Goal: Transaction & Acquisition: Book appointment/travel/reservation

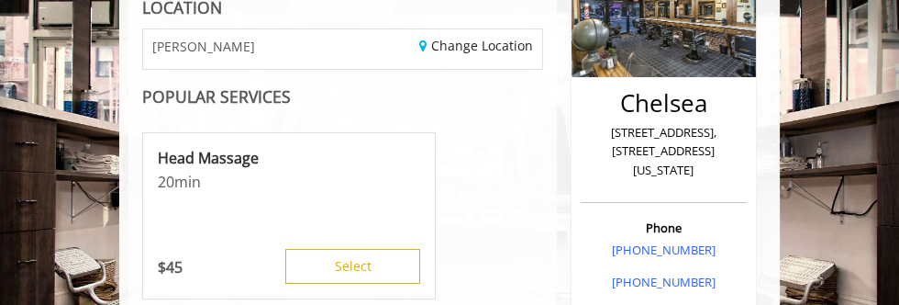
scroll to position [271, 0]
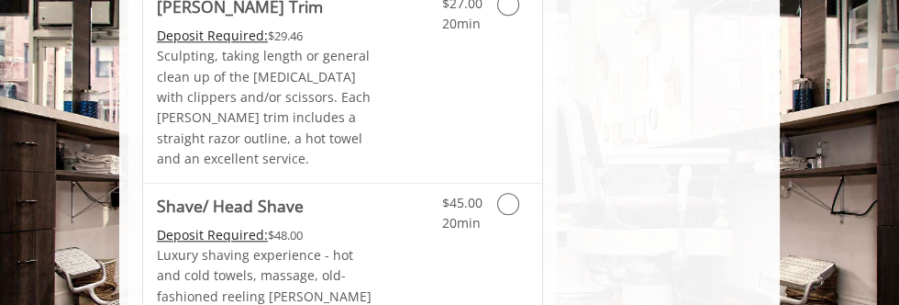
click at [524, 183] on link "Grooming services" at bounding box center [518, 208] width 20 height 50
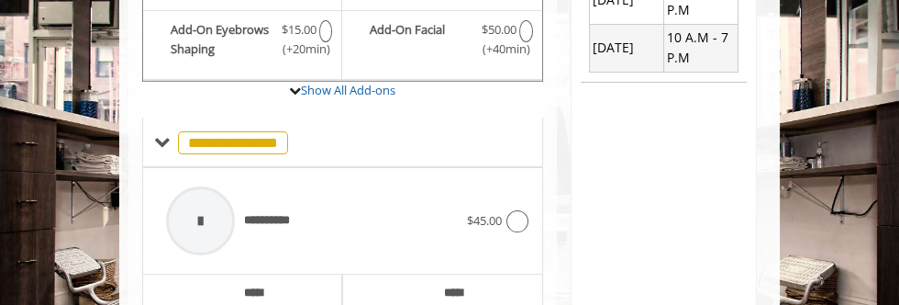
scroll to position [762, 0]
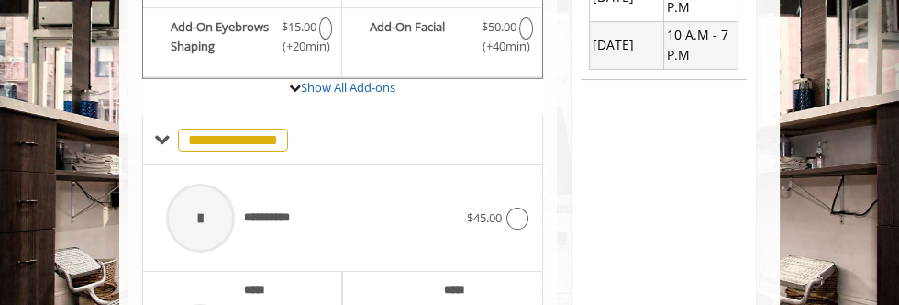
click at [551, 321] on div "**********" at bounding box center [342, 284] width 428 height 1561
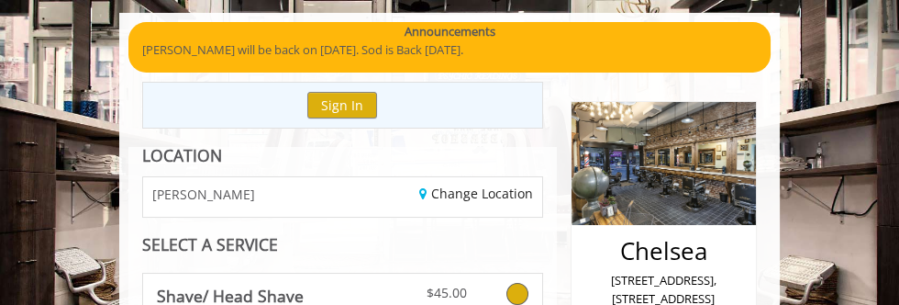
scroll to position [119, 0]
click at [376, 206] on div "Change Location" at bounding box center [448, 196] width 213 height 39
click at [512, 197] on link "Change Location" at bounding box center [476, 192] width 114 height 17
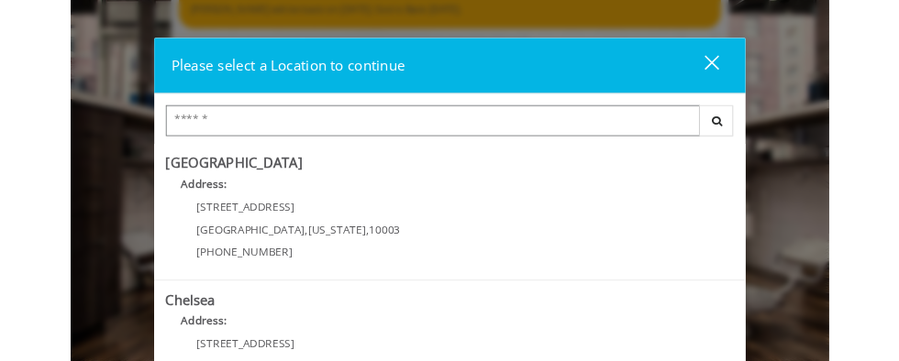
scroll to position [164, 0]
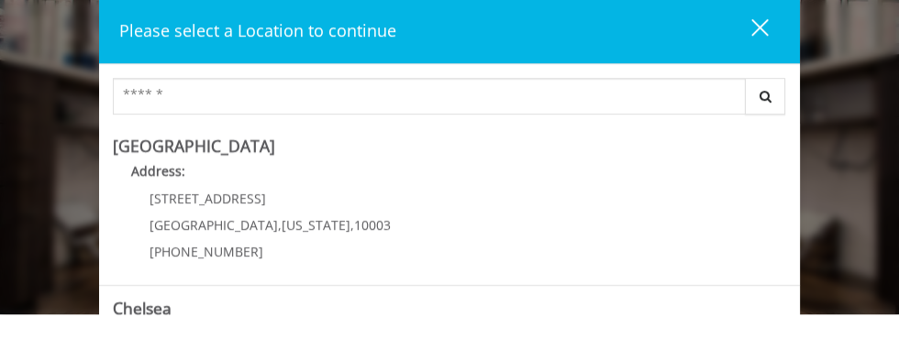
click at [22, 115] on div "Please select a Location to continue close Search Greenwich Village Address: 60…" at bounding box center [449, 180] width 899 height 361
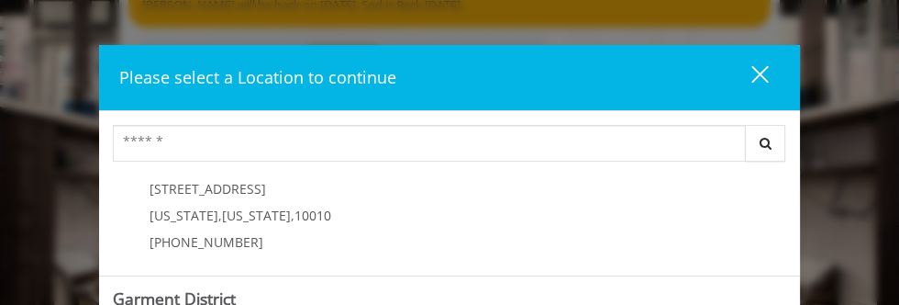
scroll to position [551, 0]
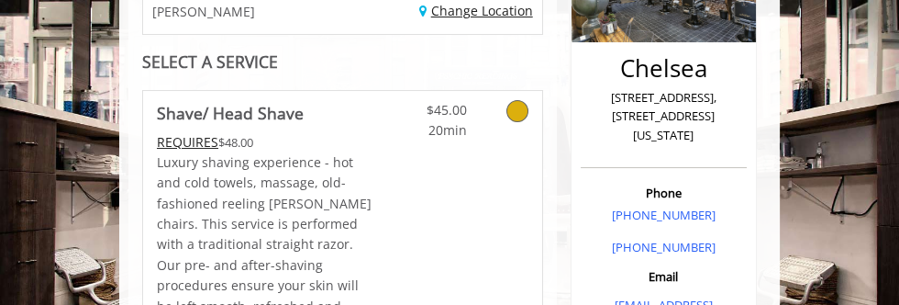
scroll to position [341, 0]
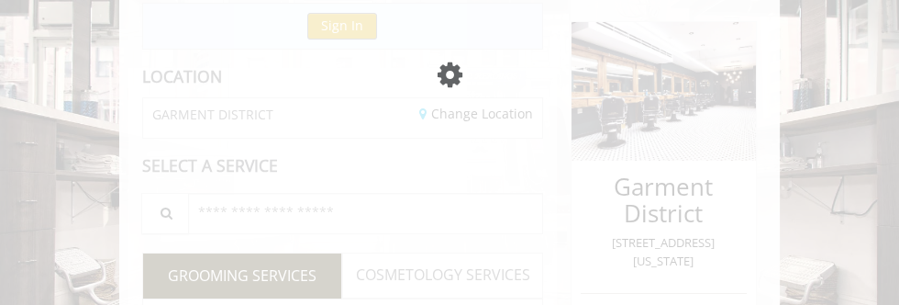
scroll to position [198, 0]
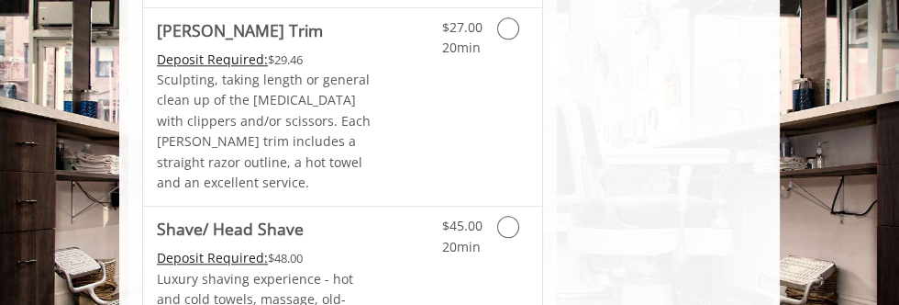
click at [506, 216] on icon "Grooming services" at bounding box center [508, 227] width 22 height 22
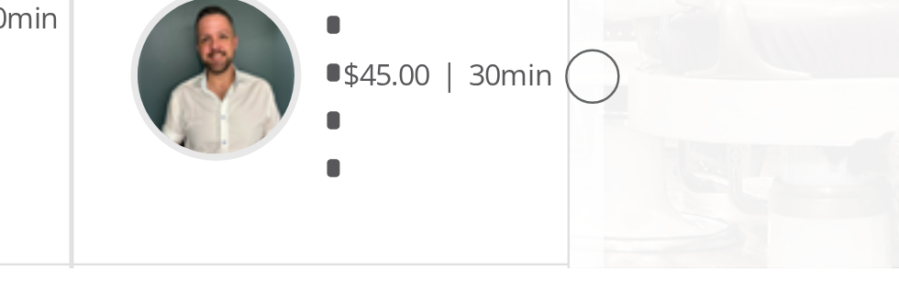
scroll to position [1371, 0]
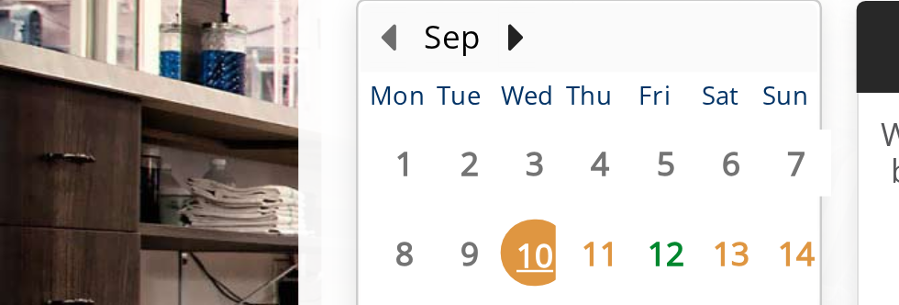
scroll to position [940, 0]
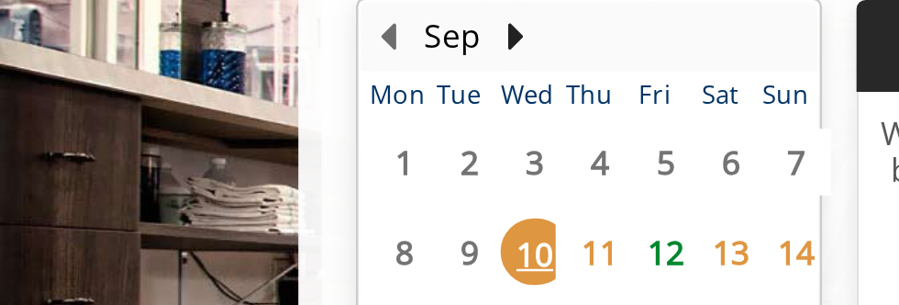
click at [242, 168] on span "11" at bounding box center [240, 181] width 28 height 27
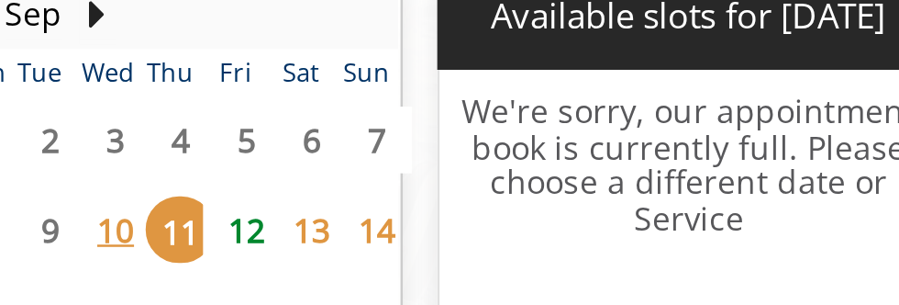
scroll to position [955, 0]
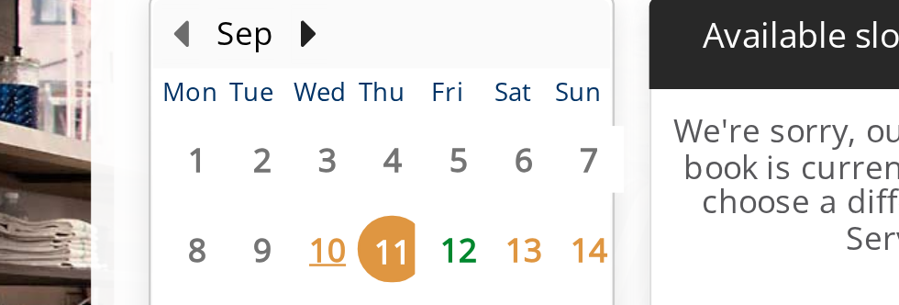
click at [295, 153] on span "13" at bounding box center [292, 166] width 28 height 27
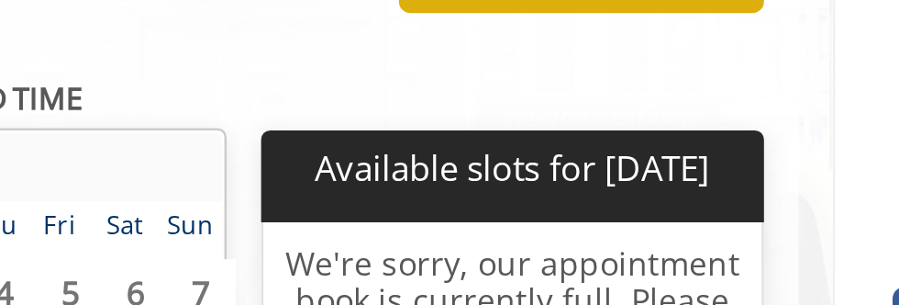
scroll to position [940, 0]
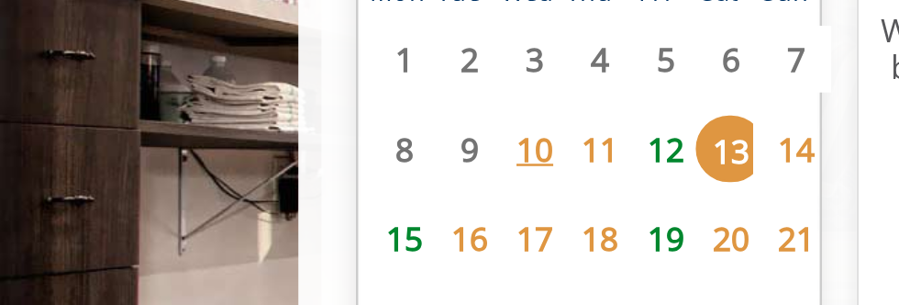
click at [192, 204] on span "16" at bounding box center [187, 217] width 28 height 27
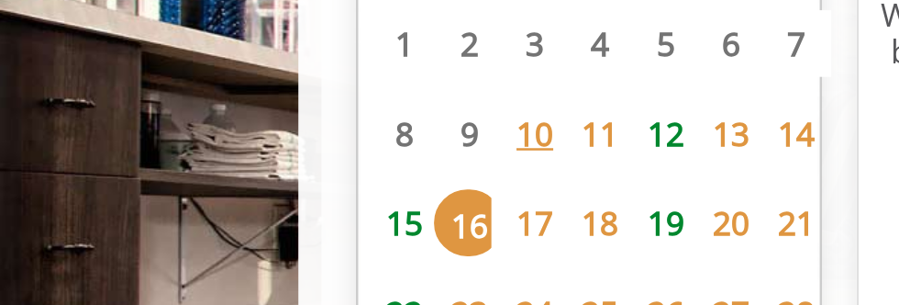
click at [248, 178] on span "18" at bounding box center [240, 191] width 28 height 27
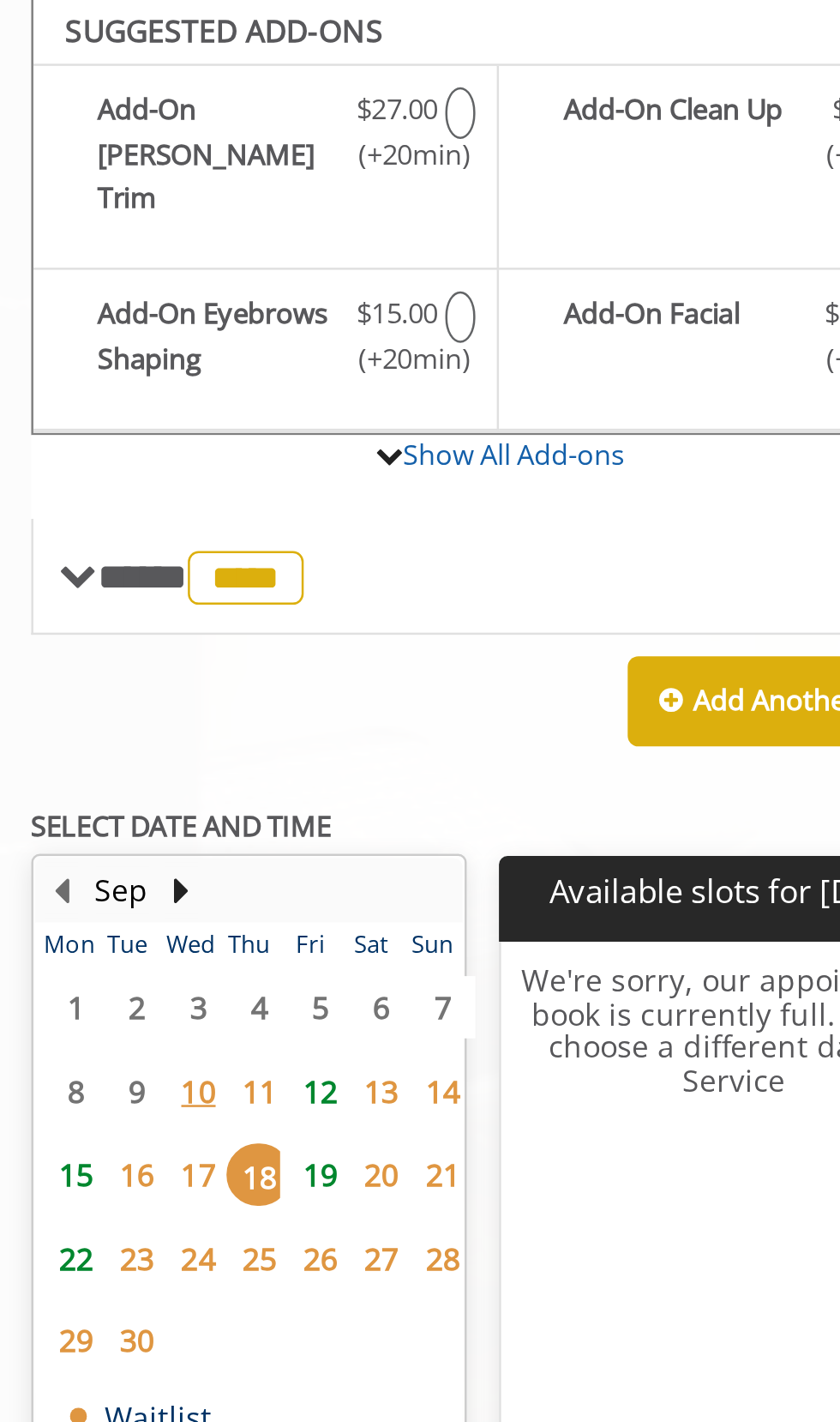
scroll to position [0, 0]
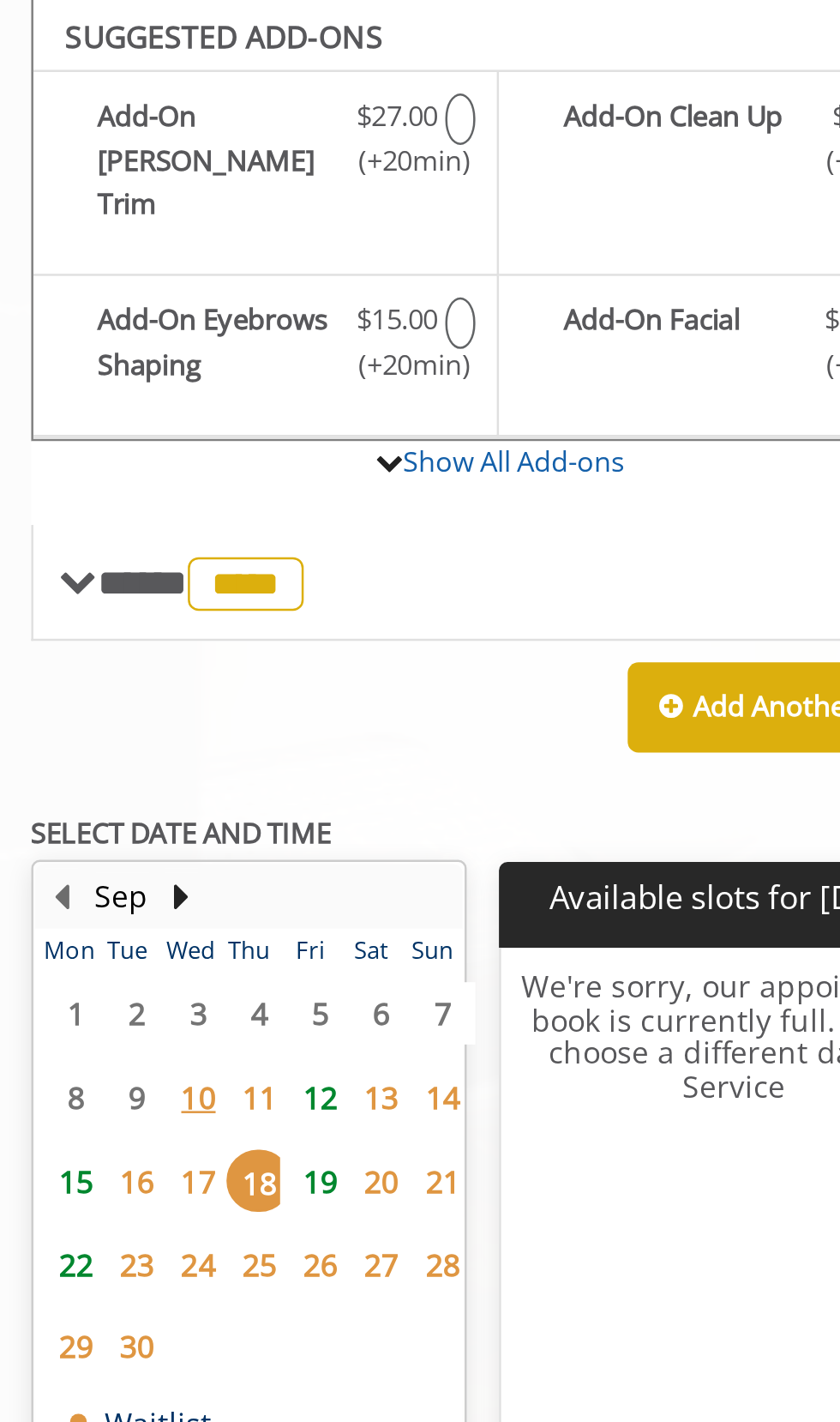
click at [252, 284] on span "26" at bounding box center [249, 1114] width 26 height 25
click at [303, 284] on span "14" at bounding box center [298, 1048] width 26 height 25
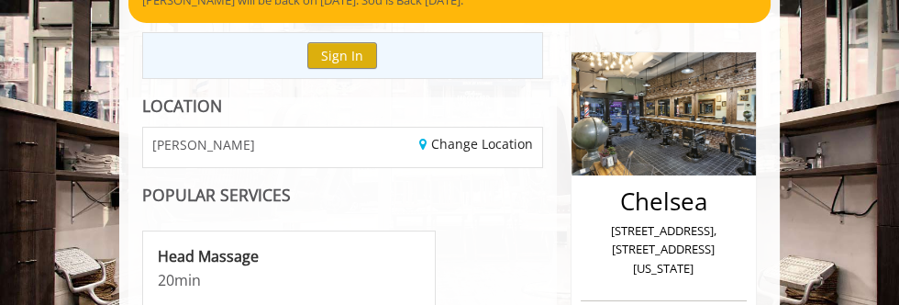
scroll to position [170, 0]
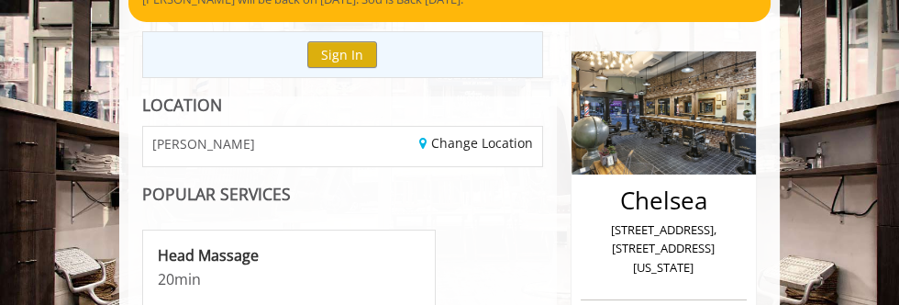
click at [213, 152] on div "CHELSEA" at bounding box center [235, 146] width 213 height 39
click at [518, 140] on link "Change Location" at bounding box center [476, 142] width 114 height 17
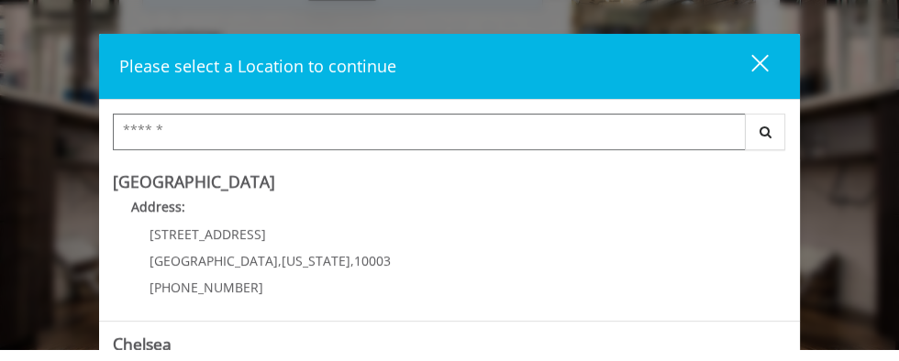
type input "**"
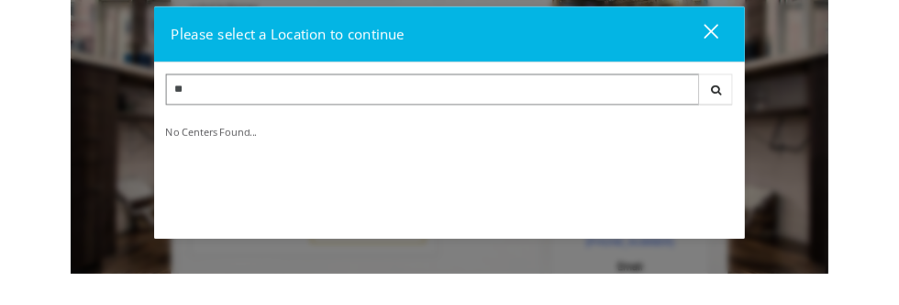
scroll to position [226, 0]
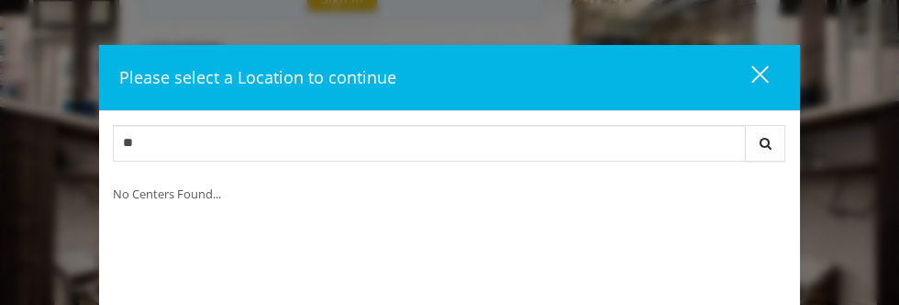
click at [759, 73] on div "close dialog" at bounding box center [759, 73] width 17 height 17
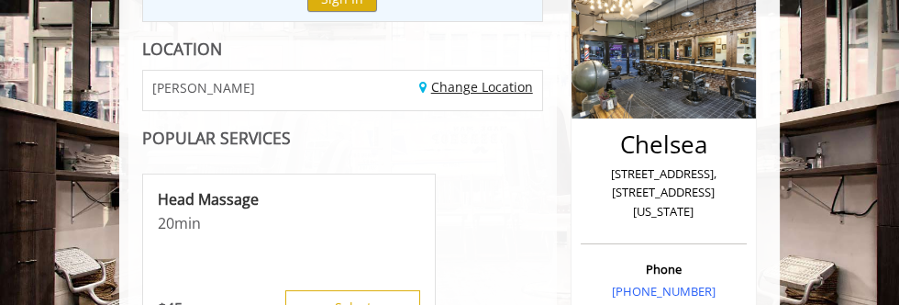
click at [507, 89] on link "Change Location" at bounding box center [476, 86] width 114 height 17
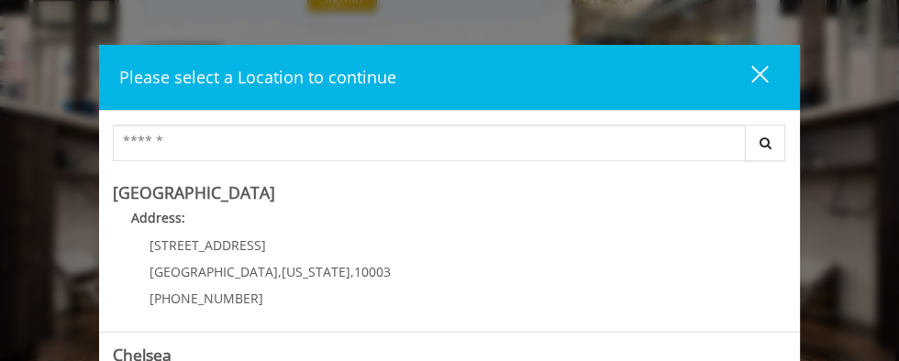
click at [855, 56] on div "Please select a Location to continue close Search [GEOGRAPHIC_DATA] Address: [S…" at bounding box center [449, 180] width 899 height 361
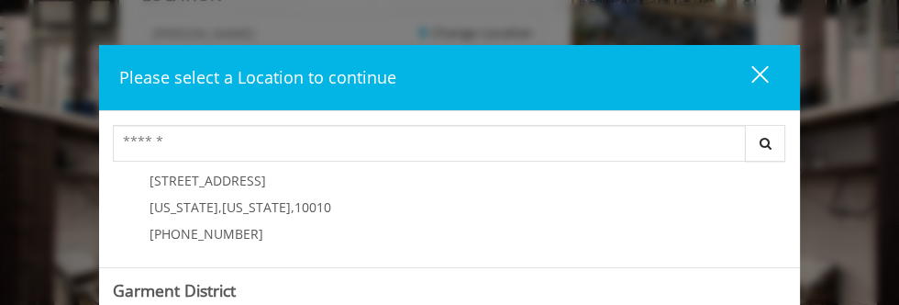
scroll to position [281, 0]
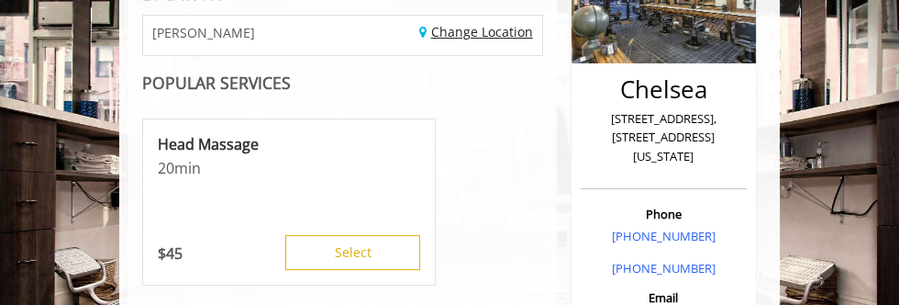
scroll to position [320, 0]
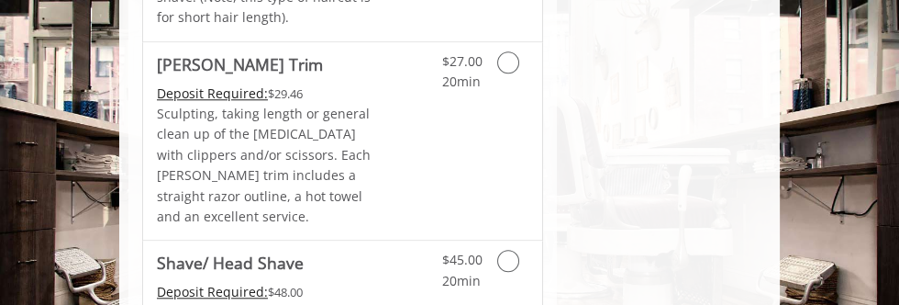
click at [517, 249] on icon "Grooming services" at bounding box center [508, 260] width 22 height 22
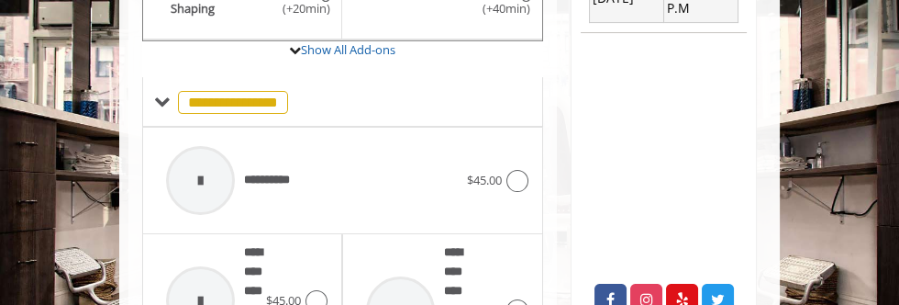
scroll to position [803, 0]
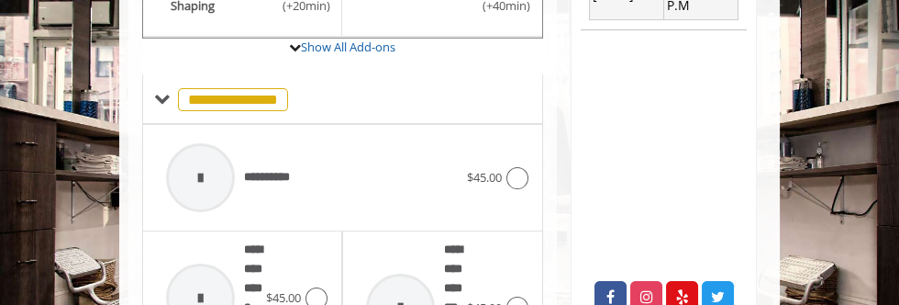
click at [525, 167] on icon at bounding box center [517, 178] width 22 height 22
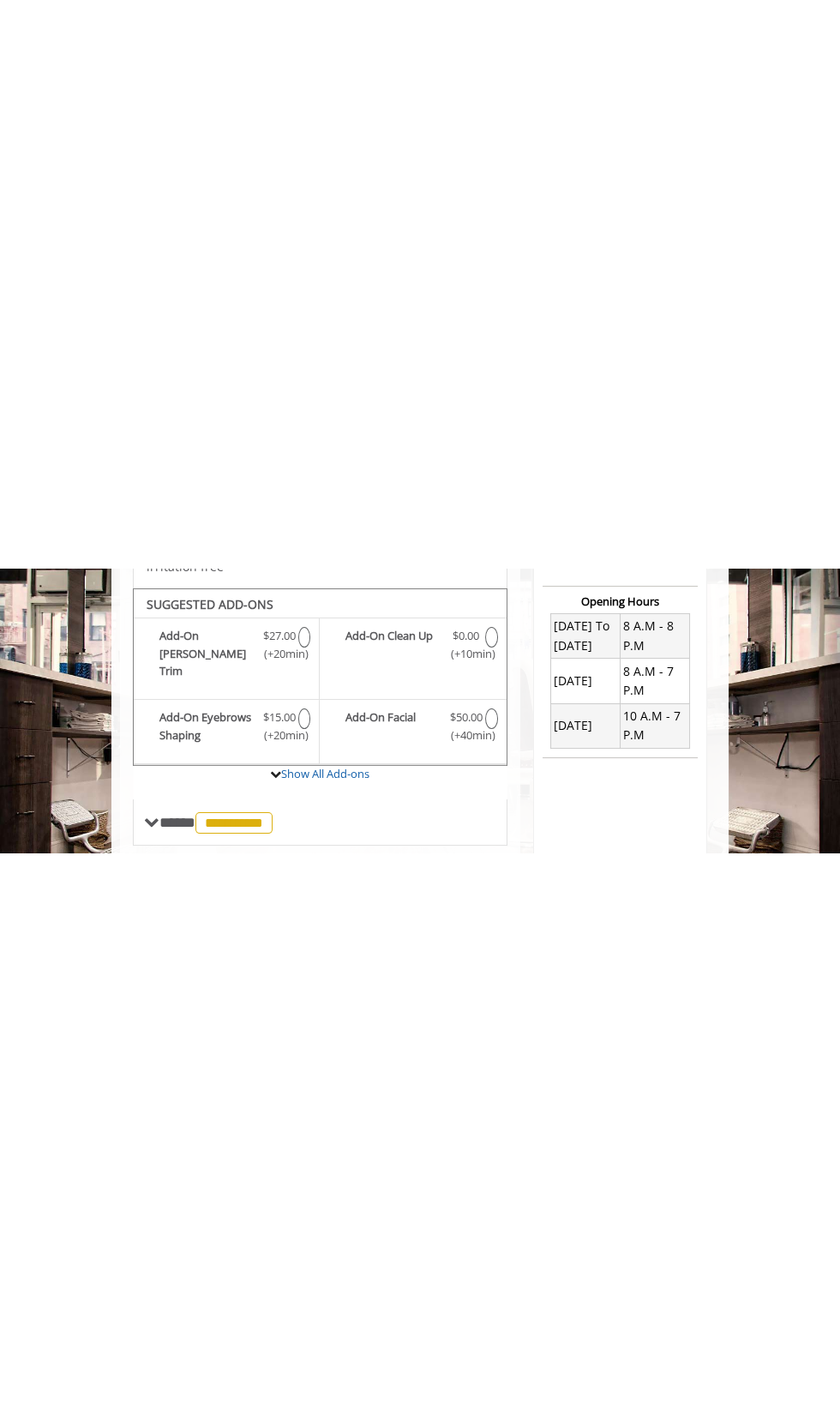
scroll to position [0, 0]
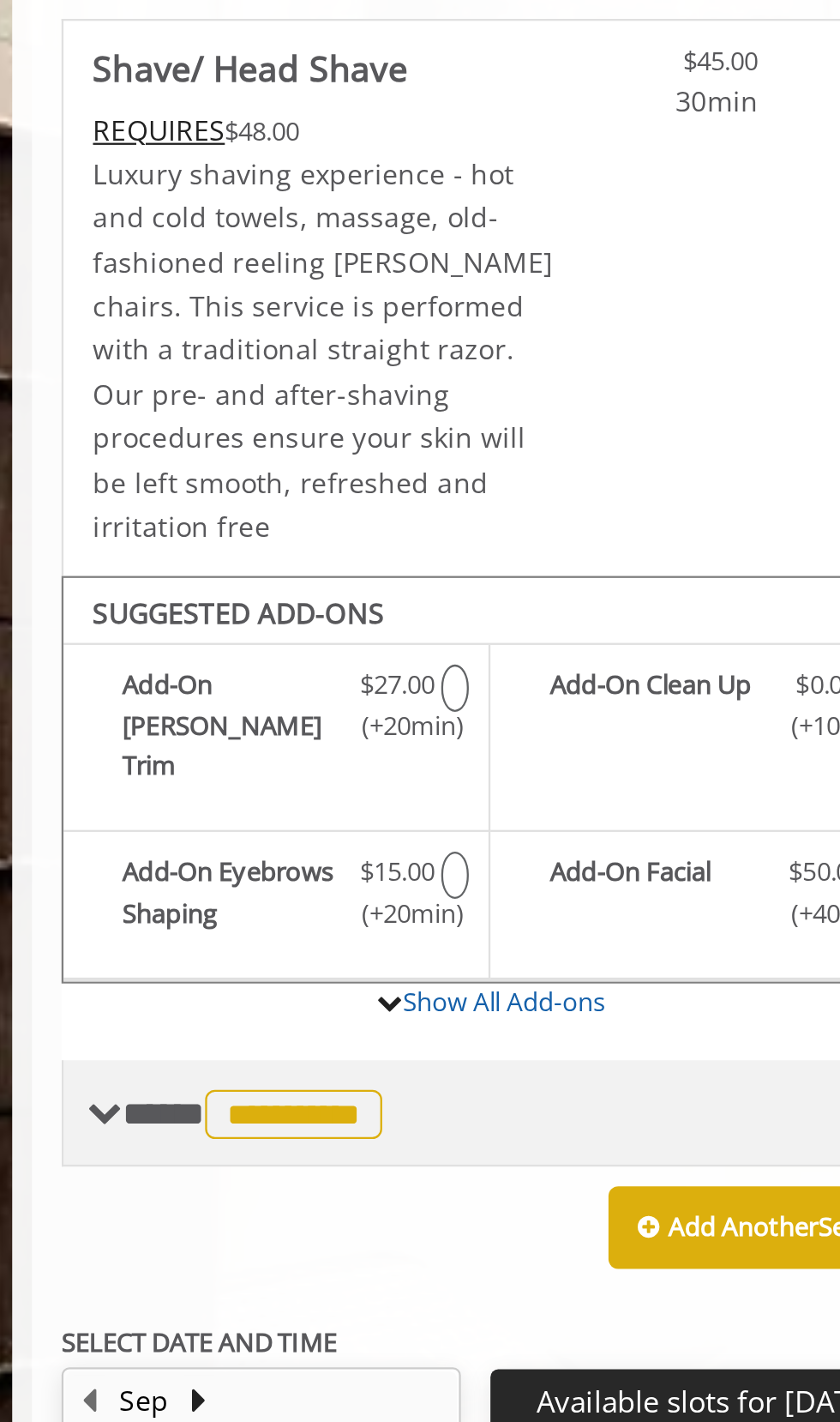
click at [258, 399] on span "**********" at bounding box center [234, 843] width 78 height 22
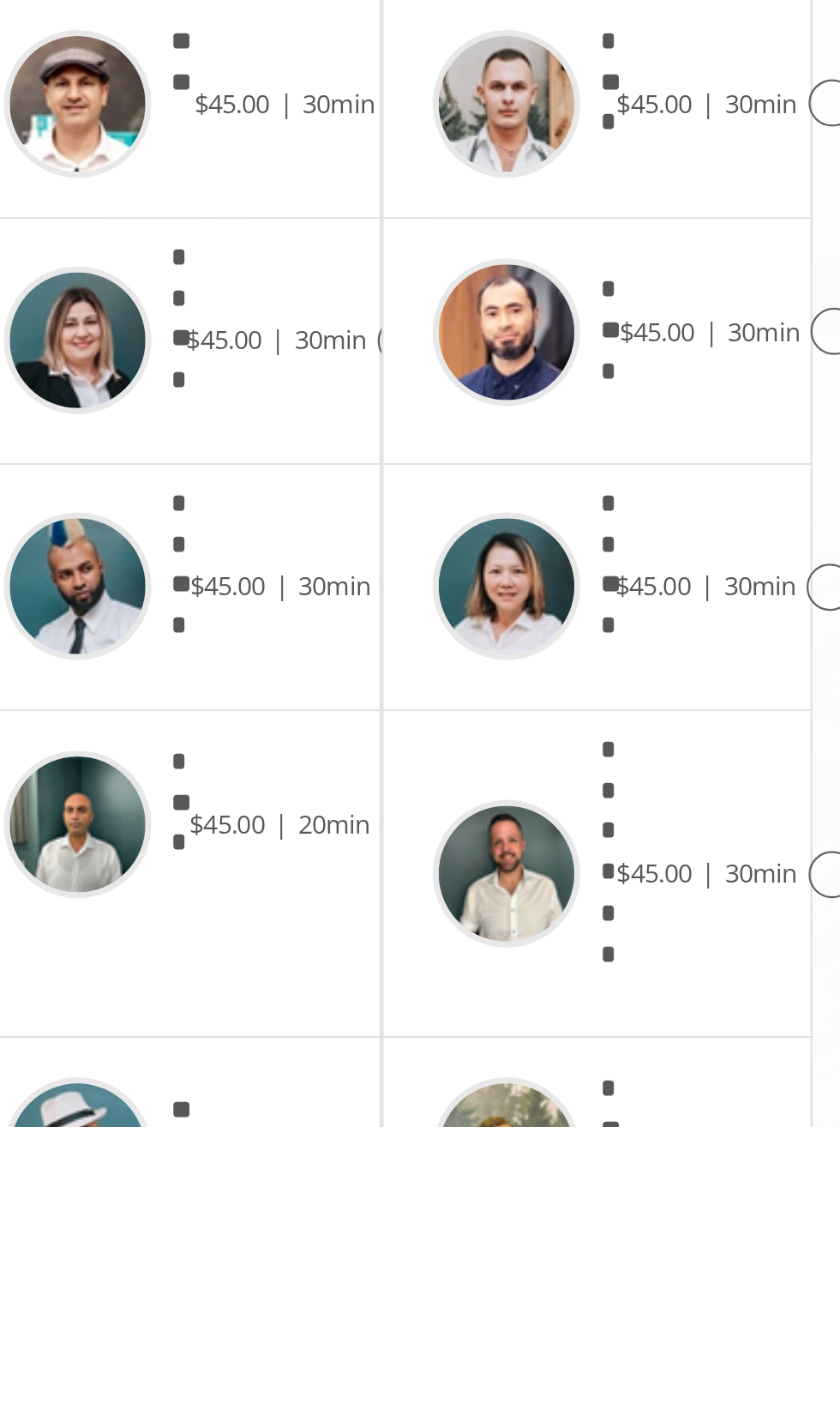
scroll to position [186, 0]
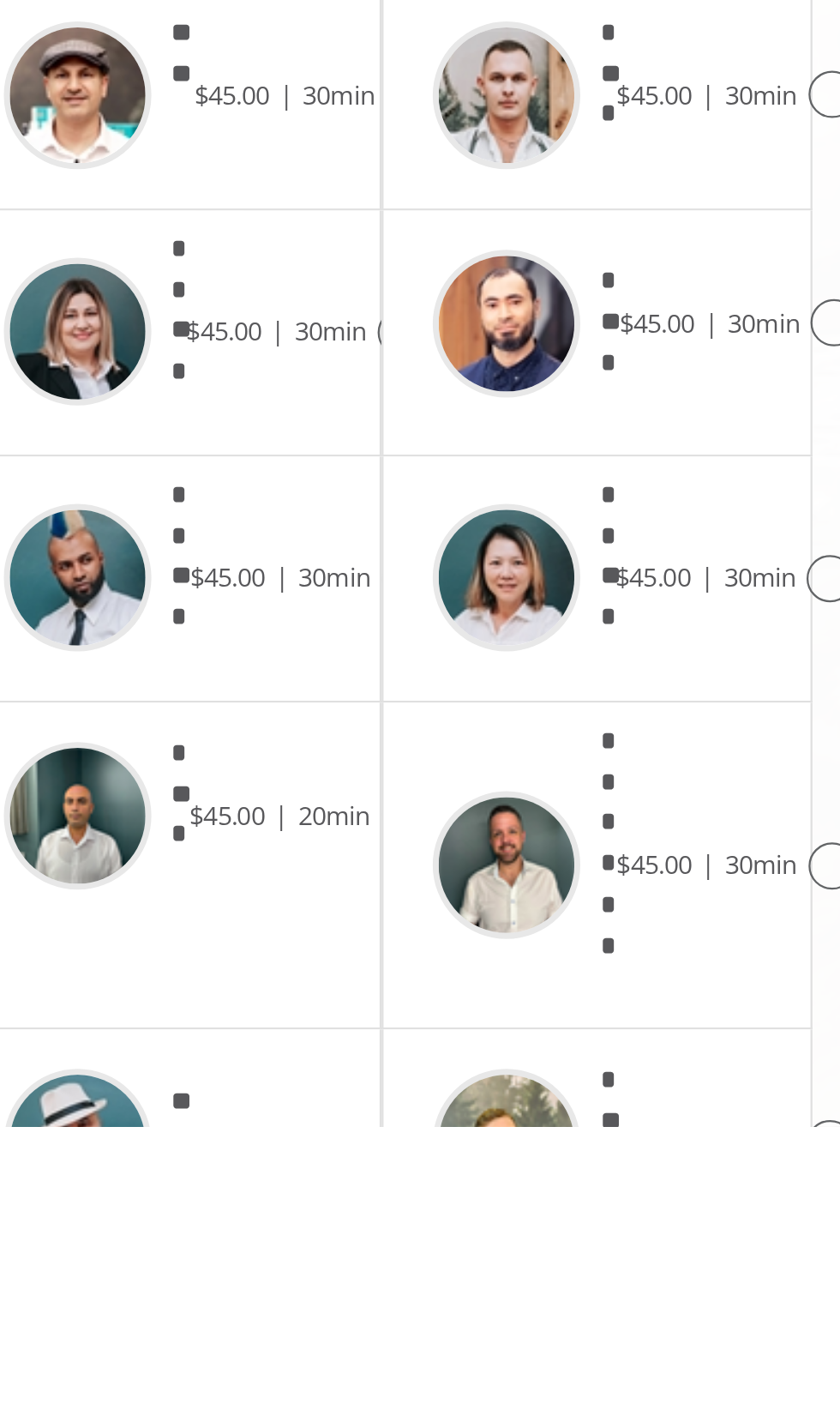
click at [512, 399] on icon at bounding box center [515, 1429] width 21 height 21
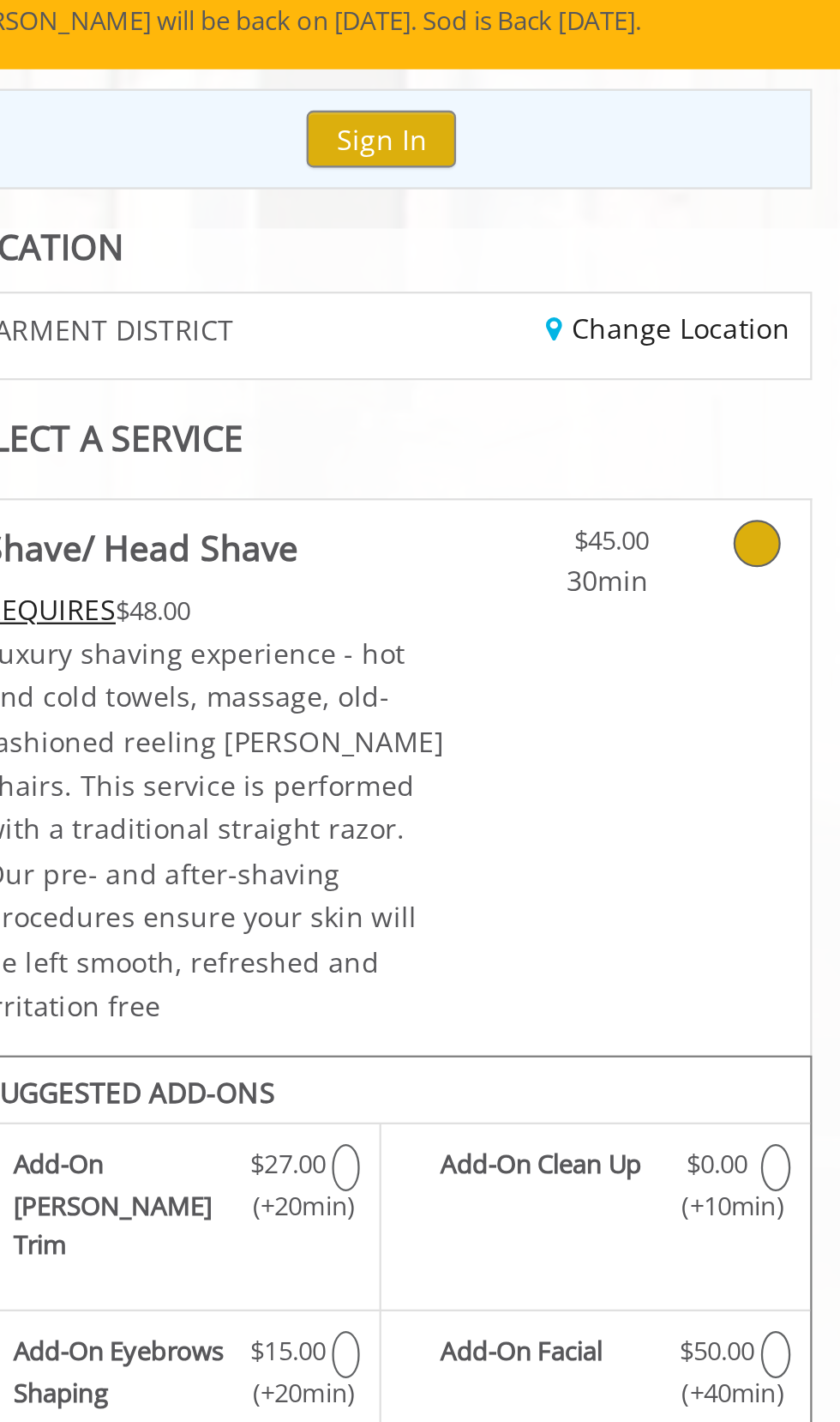
scroll to position [0, 0]
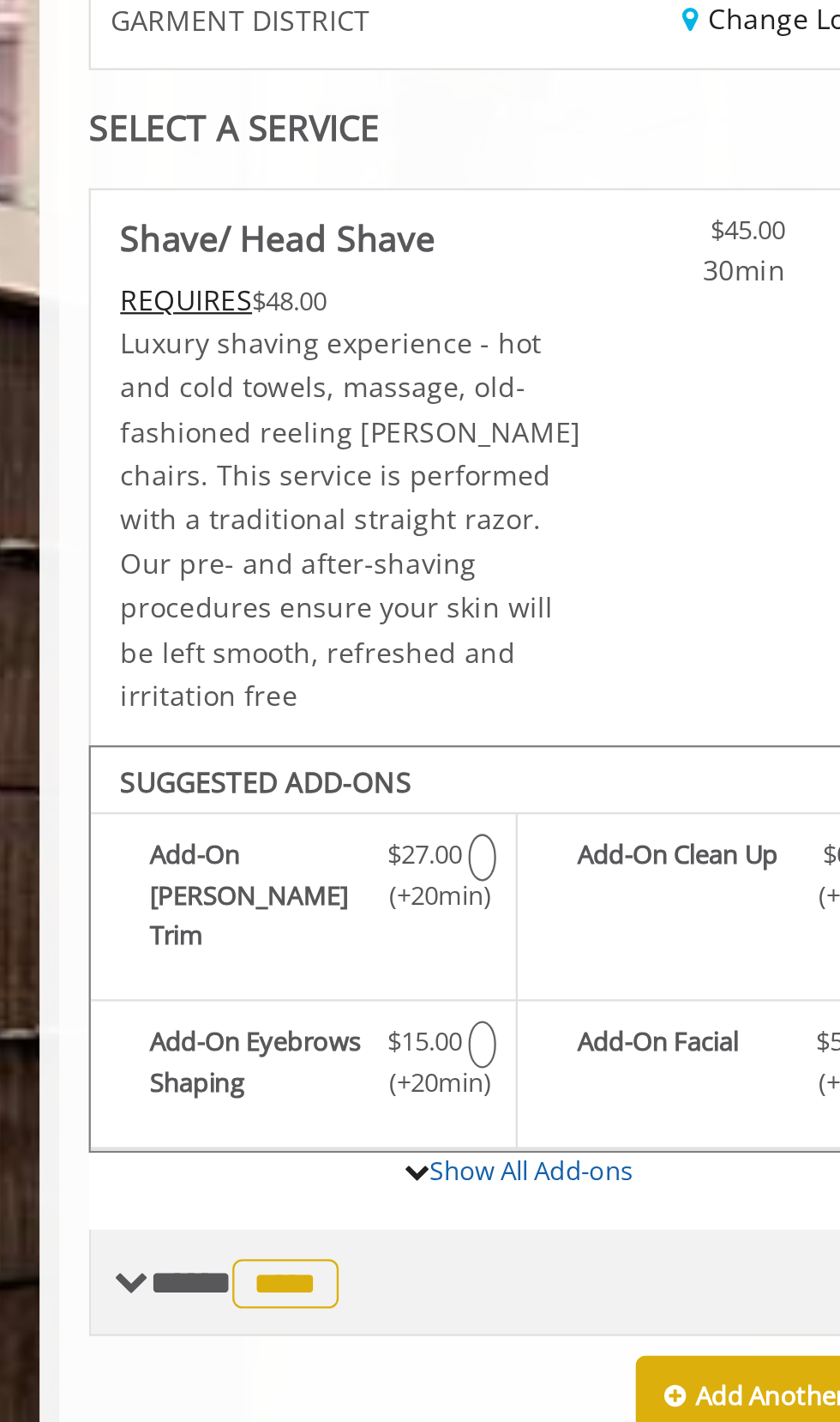
click at [238, 399] on span "****" at bounding box center [219, 843] width 47 height 22
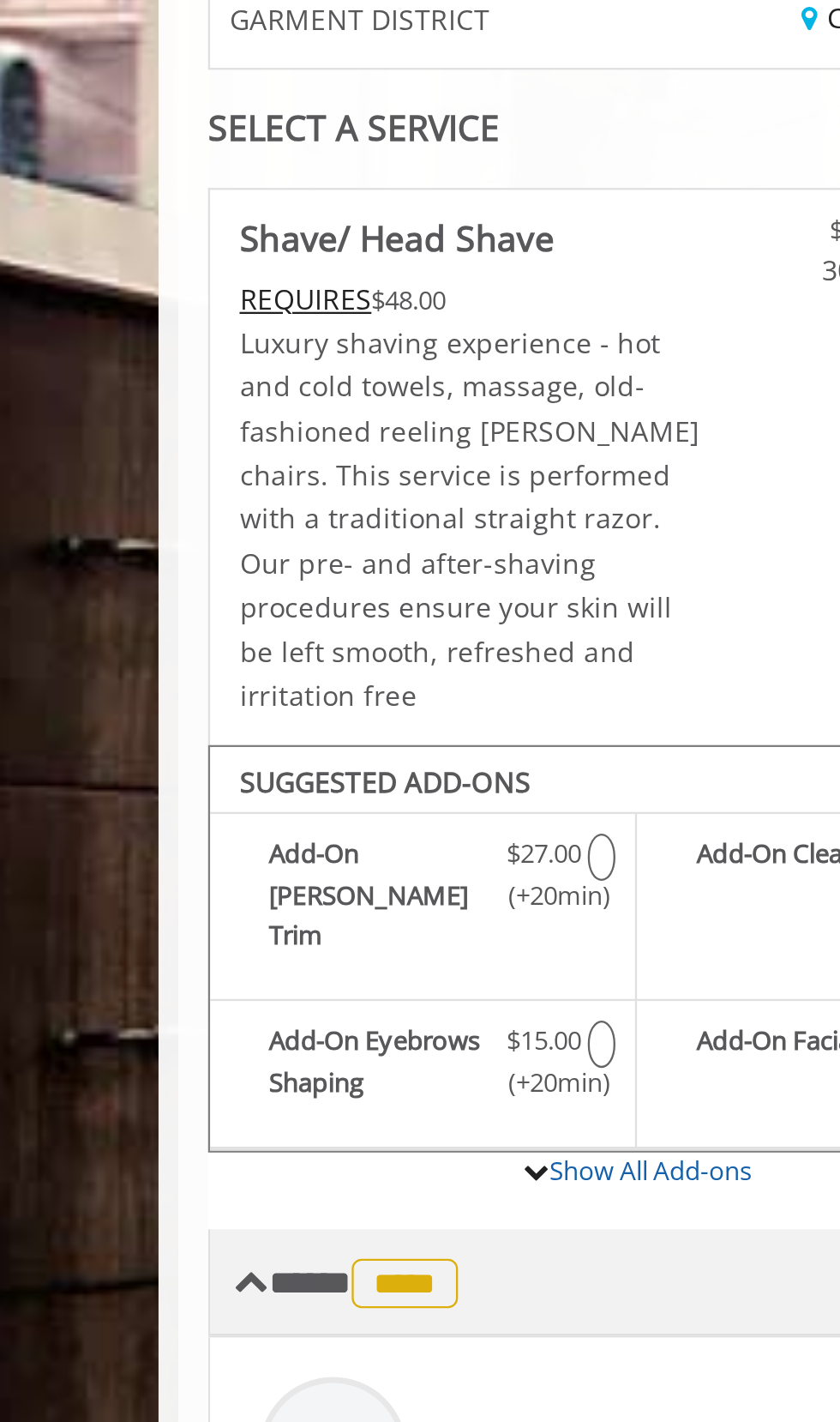
click at [144, 399] on span at bounding box center [151, 842] width 16 height 16
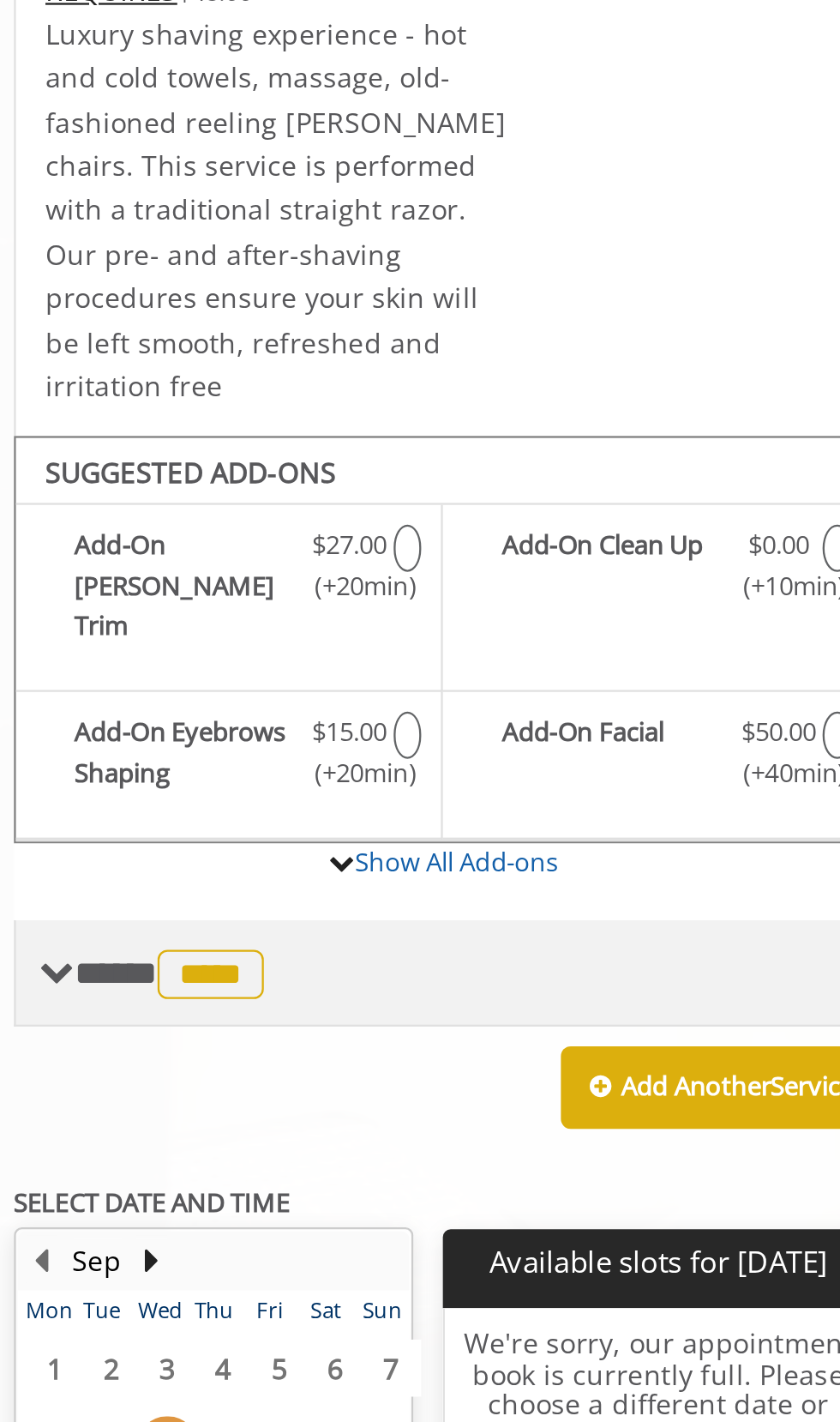
click at [233, 399] on span "****" at bounding box center [219, 843] width 47 height 22
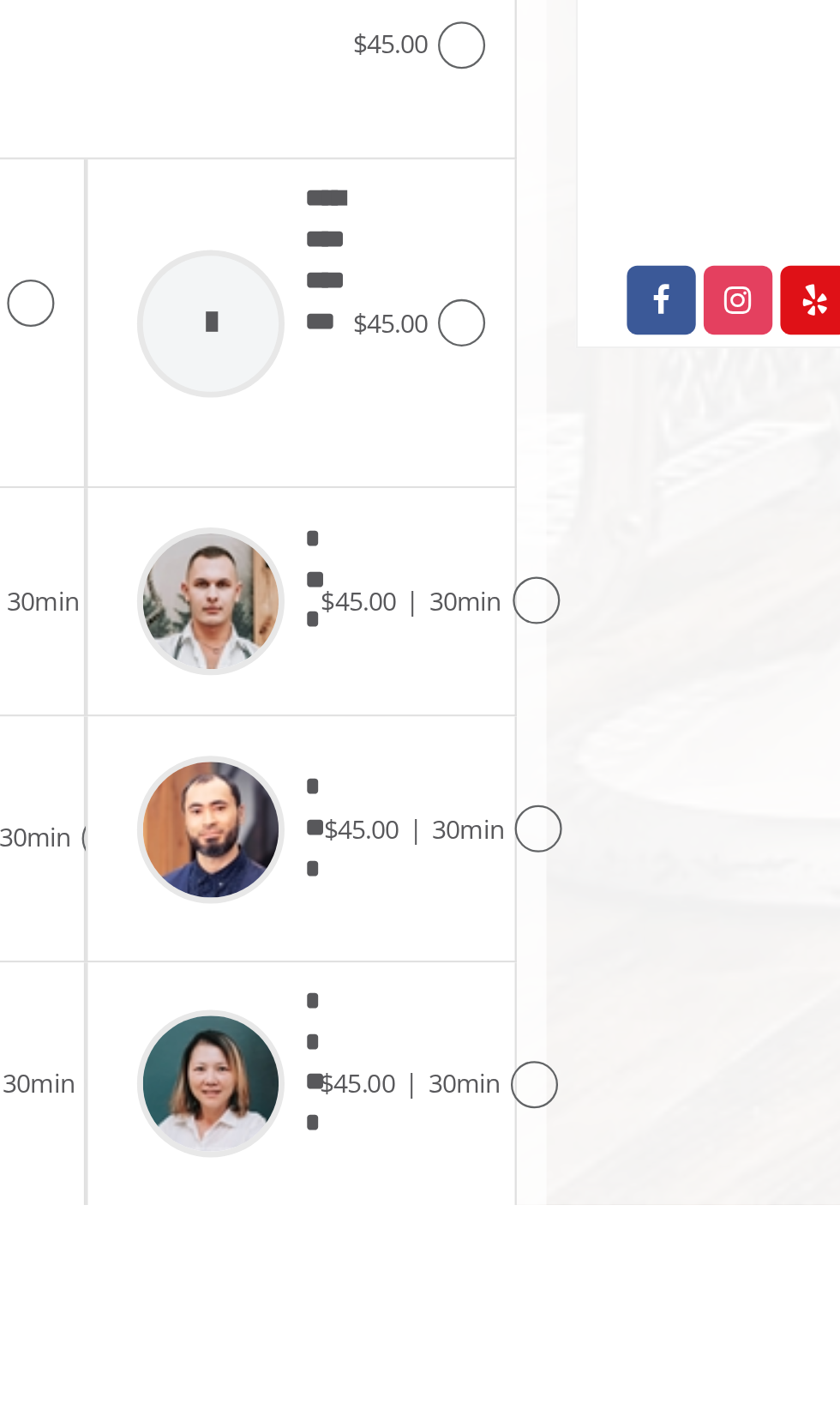
click at [522, 399] on div "[GEOGRAPHIC_DATA][STREET_ADDRESS][US_STATE] Phone + [PHONE_NUMBER] Email [EMAIL…" at bounding box center [620, 1126] width 200 height 1875
click at [540, 399] on div "[GEOGRAPHIC_DATA][STREET_ADDRESS][US_STATE] Phone + [PHONE_NUMBER] Email [EMAIL…" at bounding box center [620, 1126] width 200 height 1875
click at [531, 399] on div "[GEOGRAPHIC_DATA][STREET_ADDRESS][US_STATE] Phone + [PHONE_NUMBER] Email [EMAIL…" at bounding box center [620, 1126] width 200 height 1875
click at [526, 399] on div "[GEOGRAPHIC_DATA][STREET_ADDRESS][US_STATE] Phone + [PHONE_NUMBER] Email [EMAIL…" at bounding box center [620, 1126] width 200 height 1875
click at [521, 399] on div "[GEOGRAPHIC_DATA][STREET_ADDRESS][US_STATE] Phone + [PHONE_NUMBER] Email [EMAIL…" at bounding box center [620, 1126] width 200 height 1875
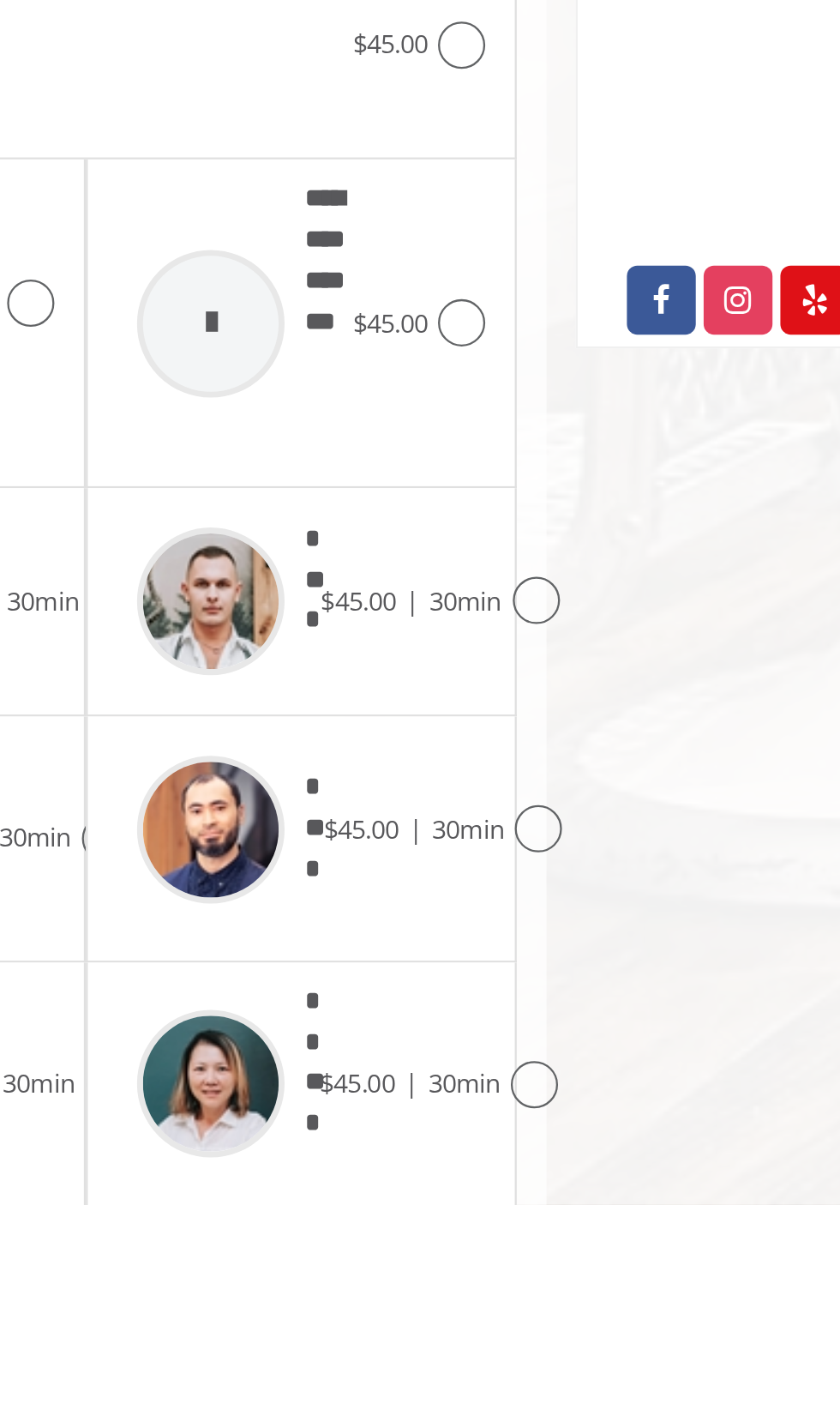
click at [526, 399] on div "[GEOGRAPHIC_DATA][STREET_ADDRESS][US_STATE] Phone + [PHONE_NUMBER] Email [EMAIL…" at bounding box center [620, 1126] width 200 height 1875
click at [541, 399] on div "[GEOGRAPHIC_DATA][STREET_ADDRESS][US_STATE] Phone + [PHONE_NUMBER] Email [EMAIL…" at bounding box center [620, 1126] width 200 height 1875
click at [520, 399] on icon at bounding box center [515, 1370] width 21 height 21
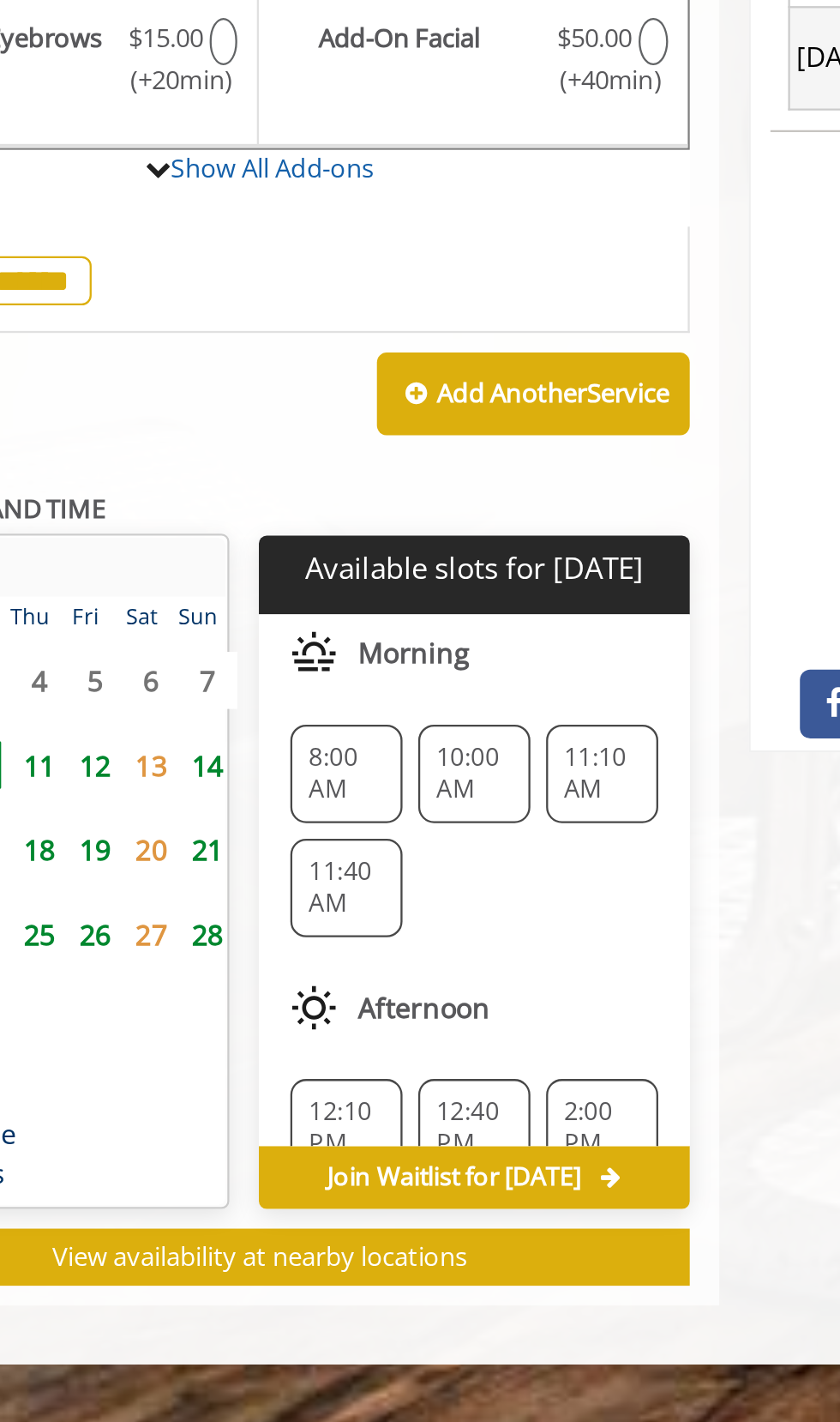
click at [502, 399] on div "Join Waitlist for [DATE]" at bounding box center [413, 1233] width 187 height 27
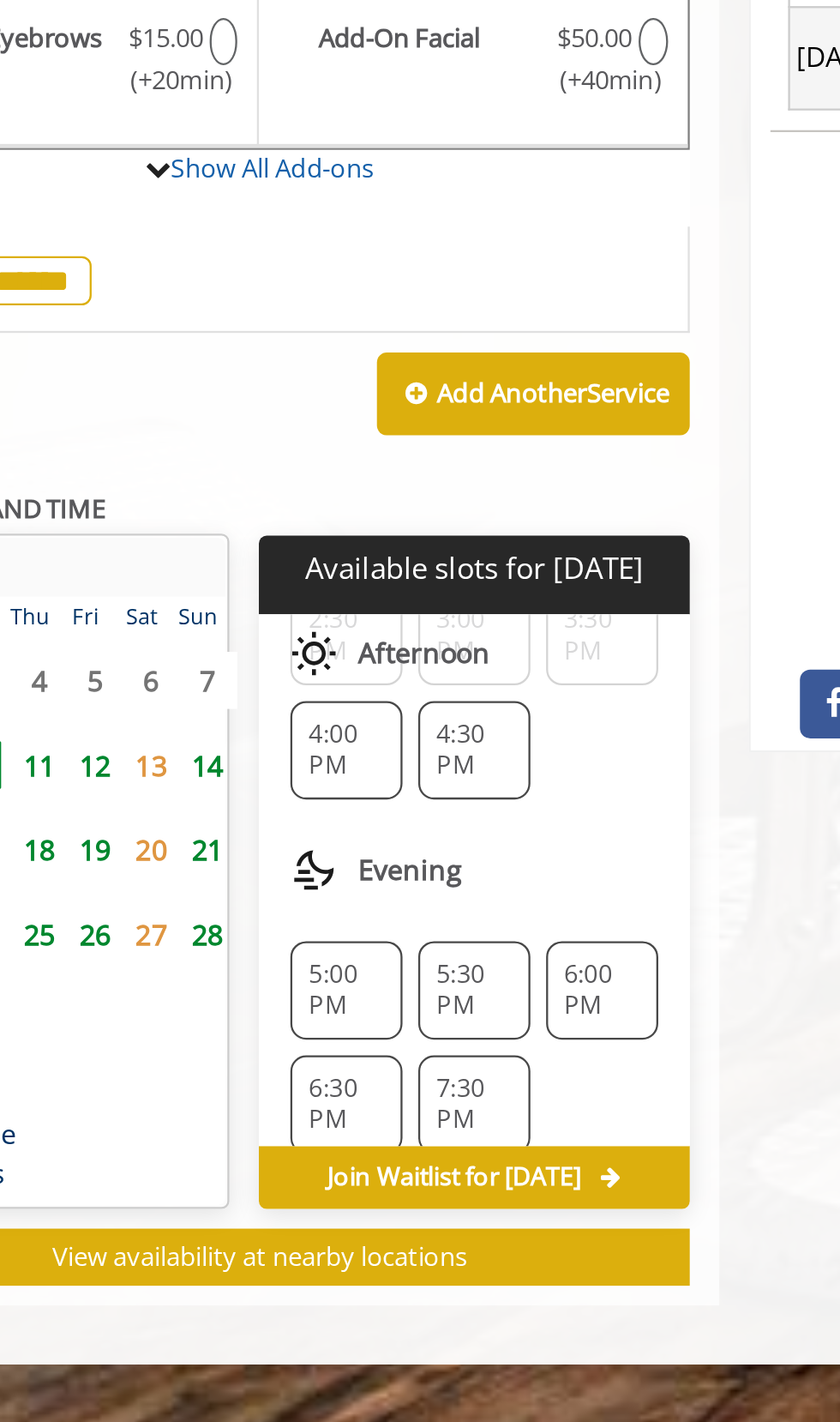
scroll to position [277, 0]
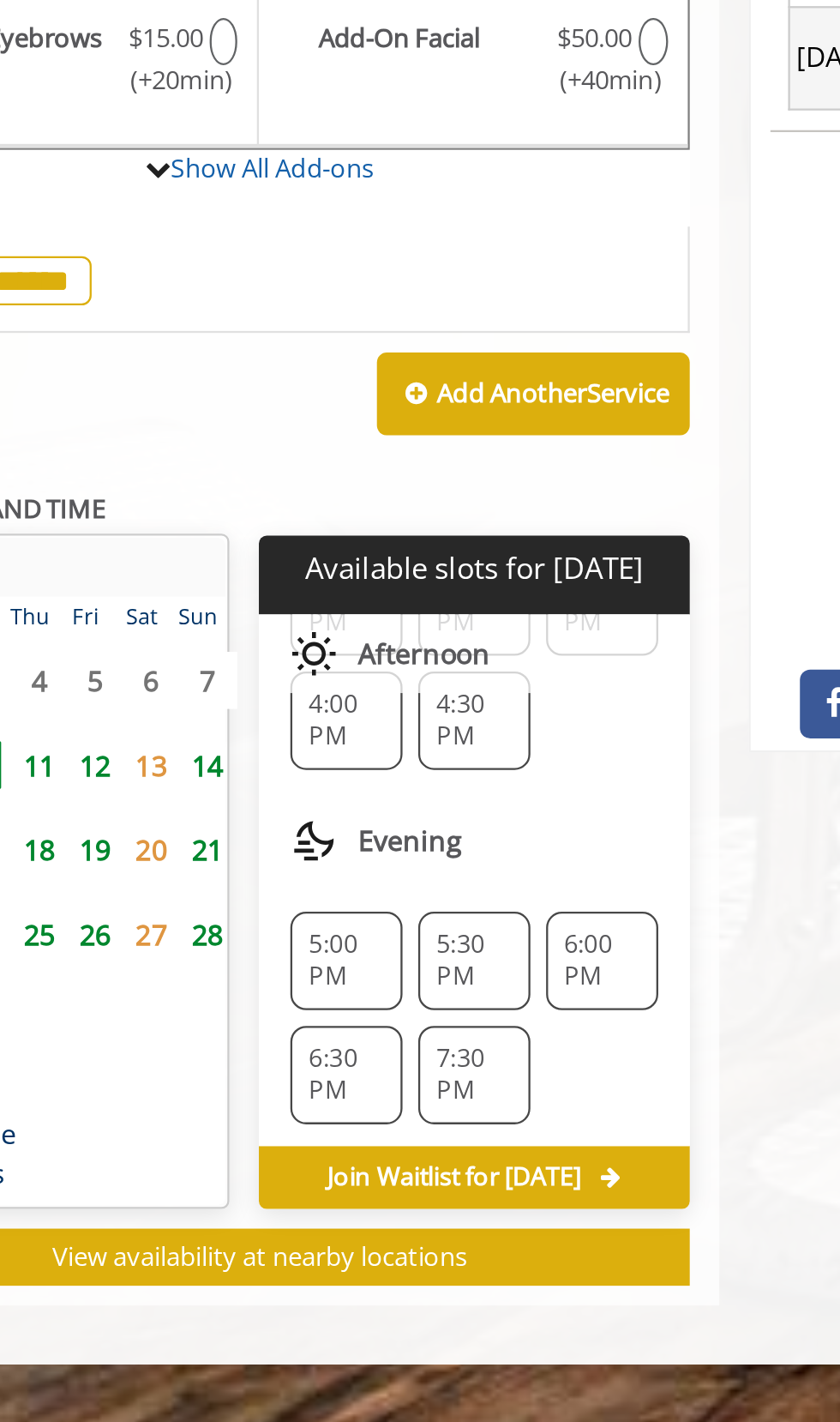
click at [422, 399] on span "7:30 PM" at bounding box center [414, 1188] width 34 height 27
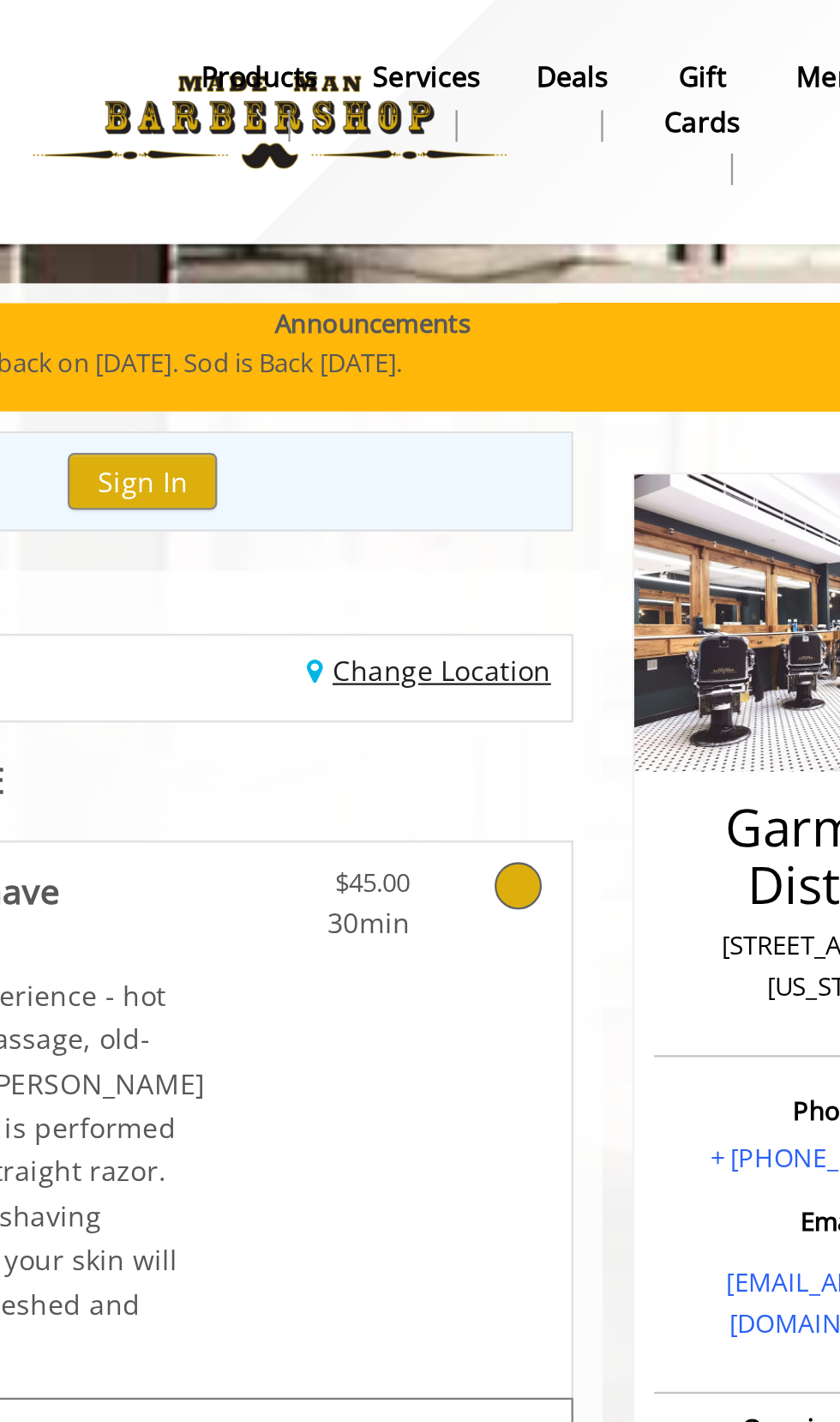
click at [471, 285] on link "Change Location" at bounding box center [445, 292] width 107 height 16
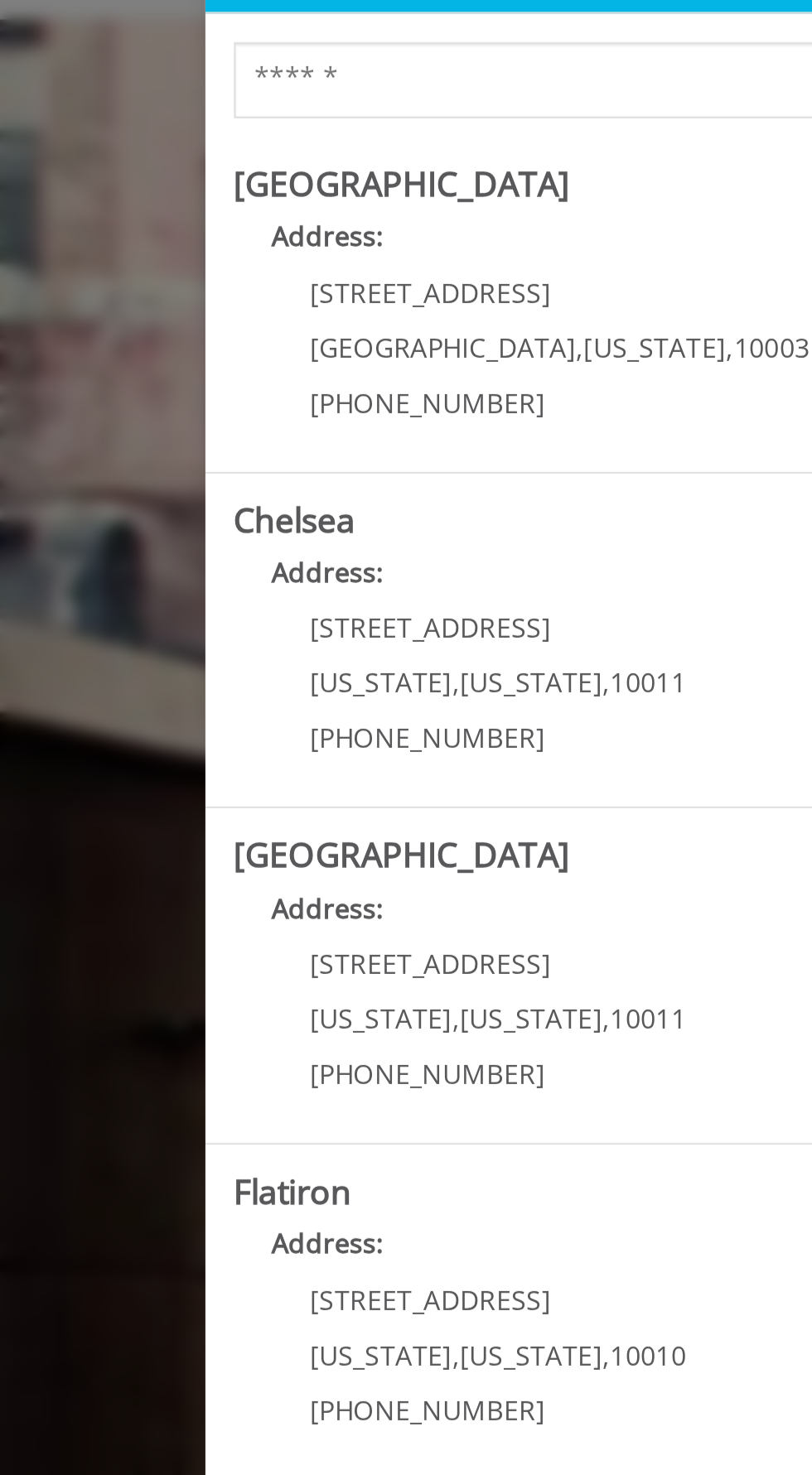
click at [20, 326] on div "Please select a Location to continue close Search Greenwich Village Address: 60…" at bounding box center [406, 737] width 812 height 1475
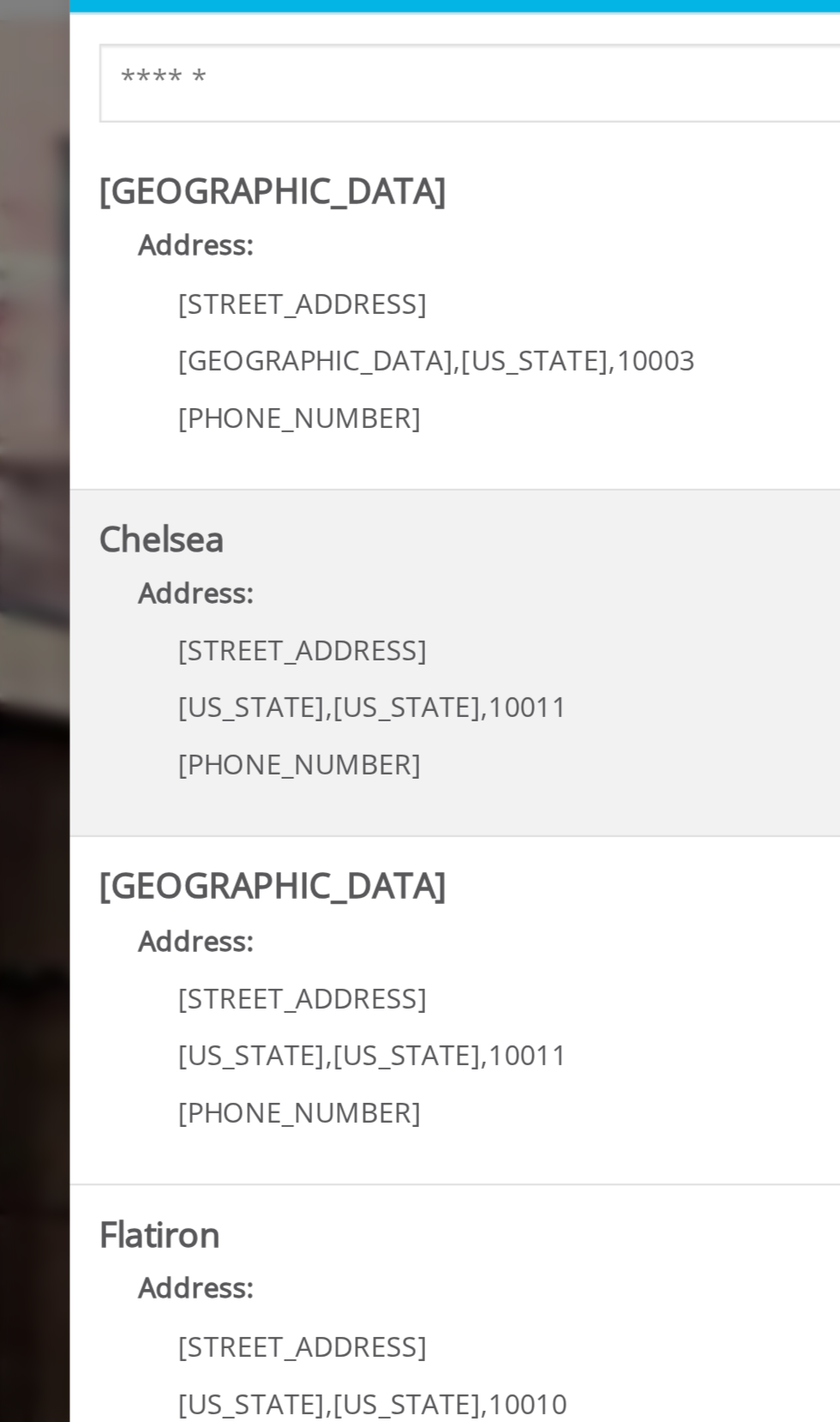
click at [286, 381] on p "169/170 W 23rd St" at bounding box center [224, 381] width 170 height 13
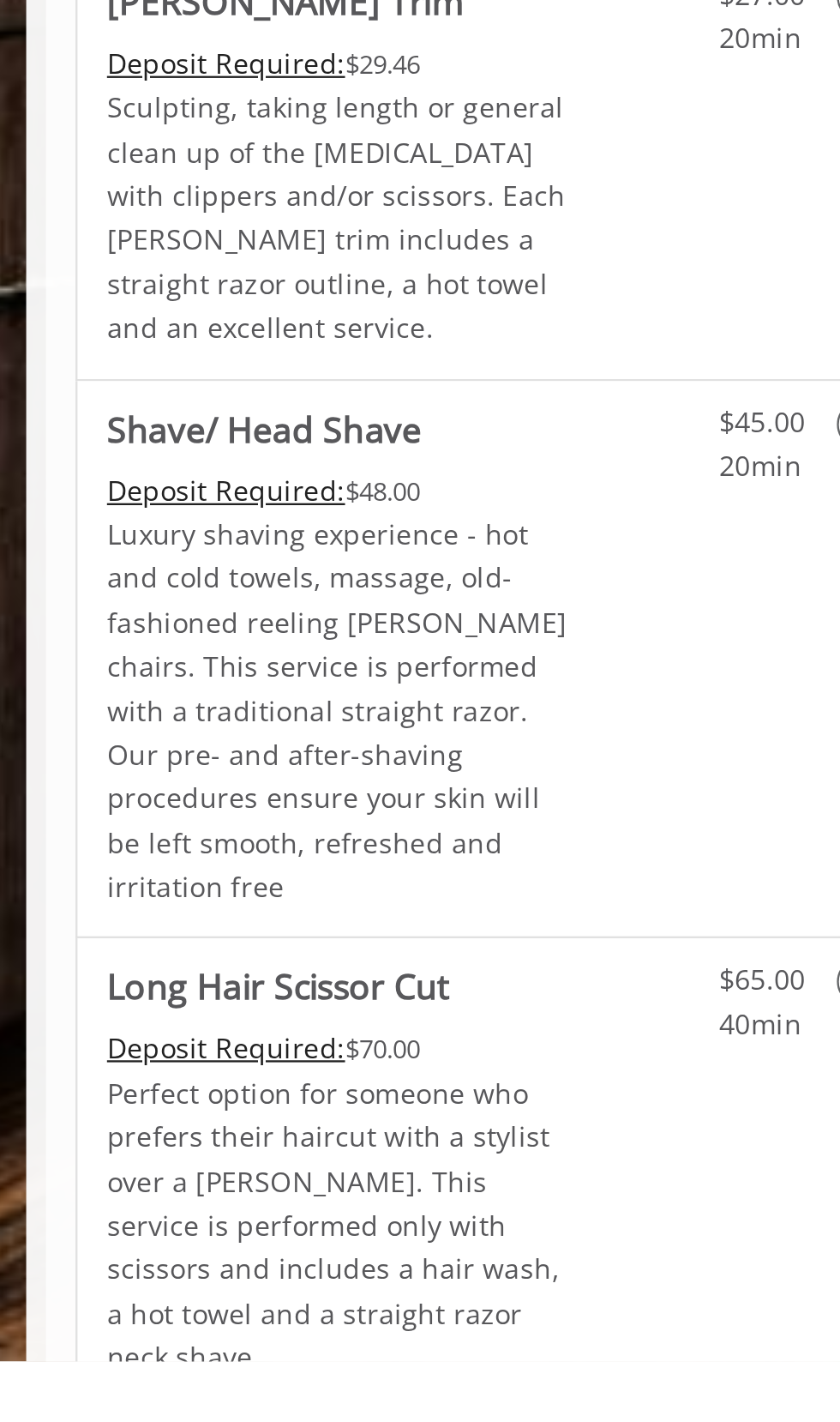
scroll to position [2076, 0]
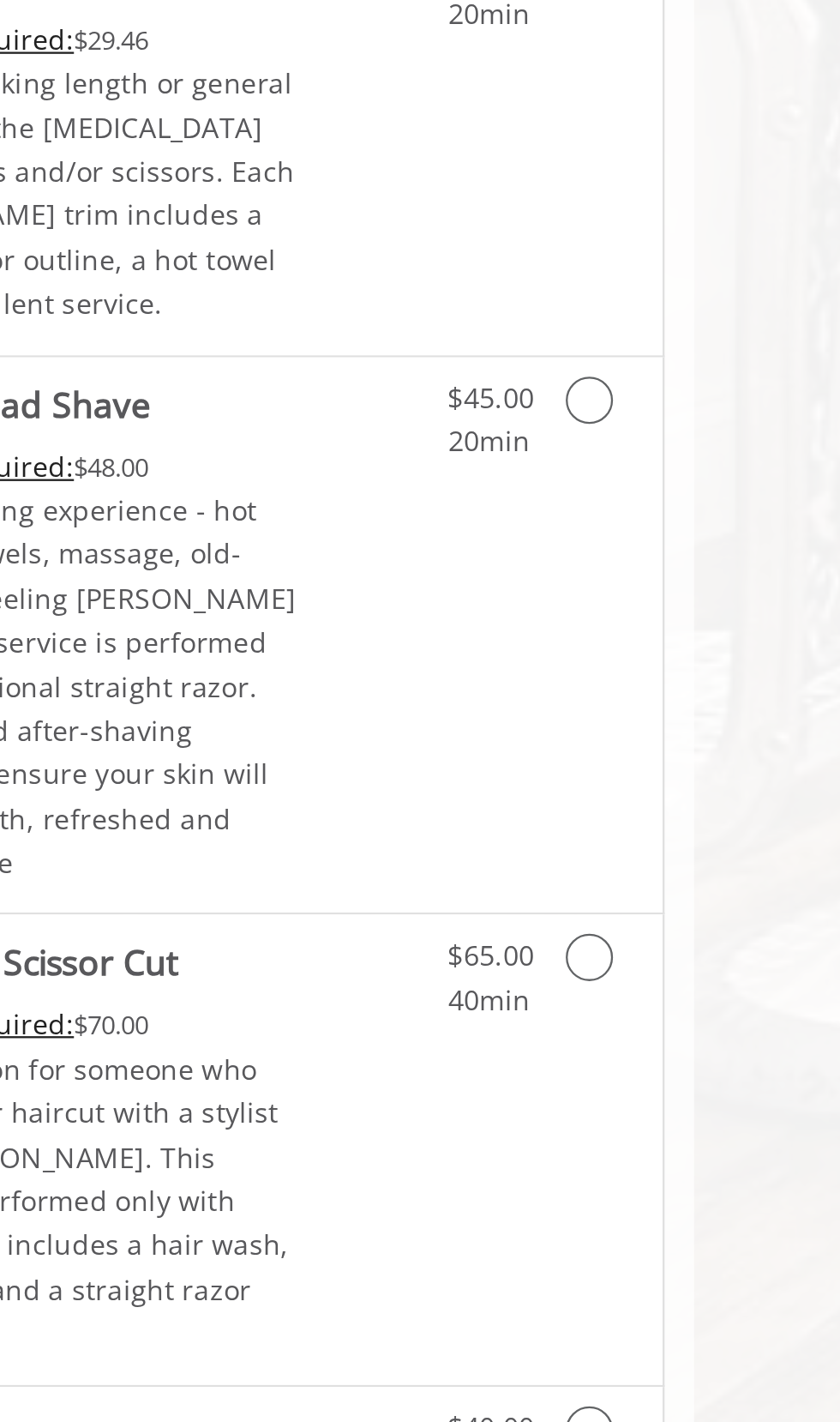
click at [481, 967] on icon "Grooming services" at bounding box center [475, 977] width 21 height 21
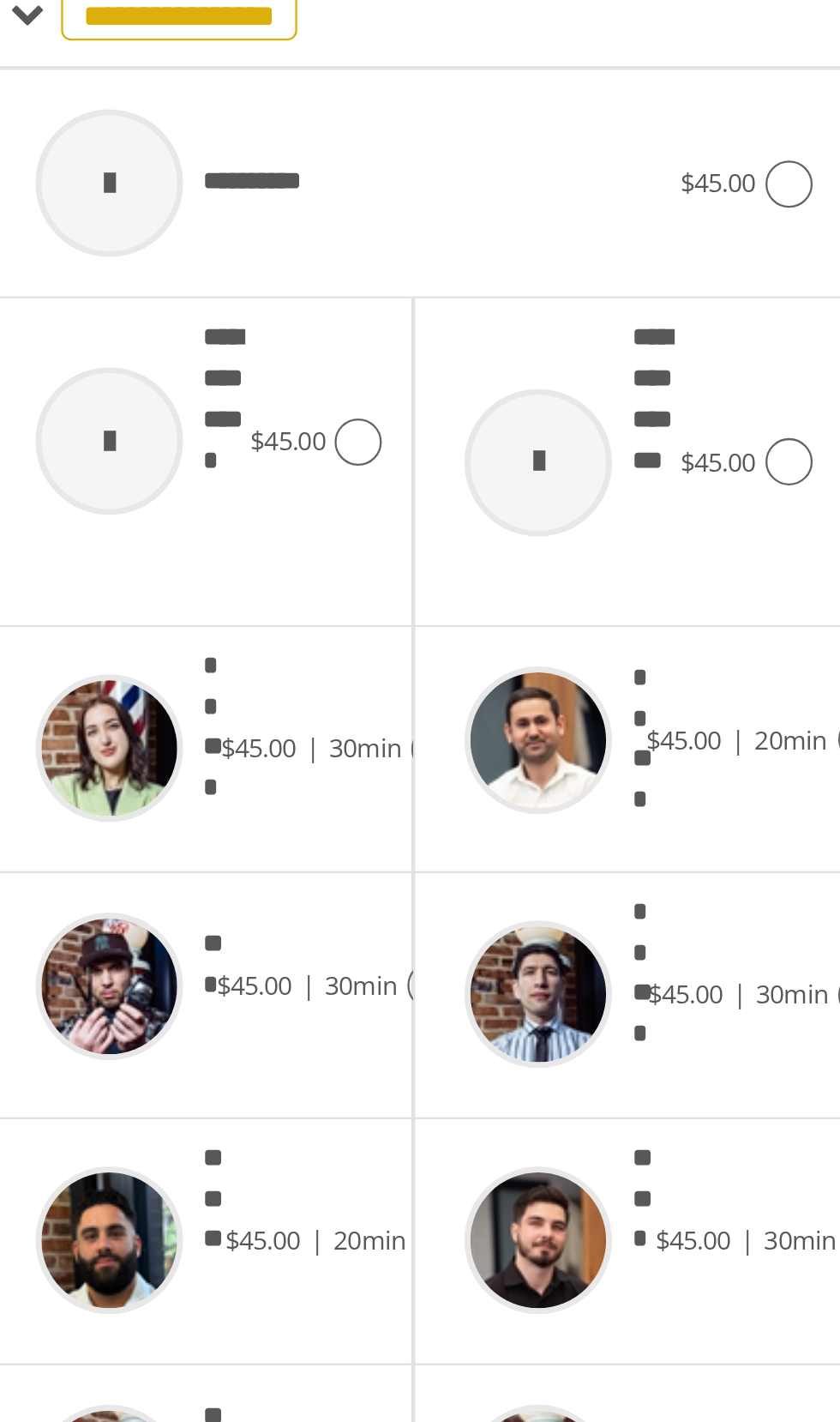
scroll to position [58, 0]
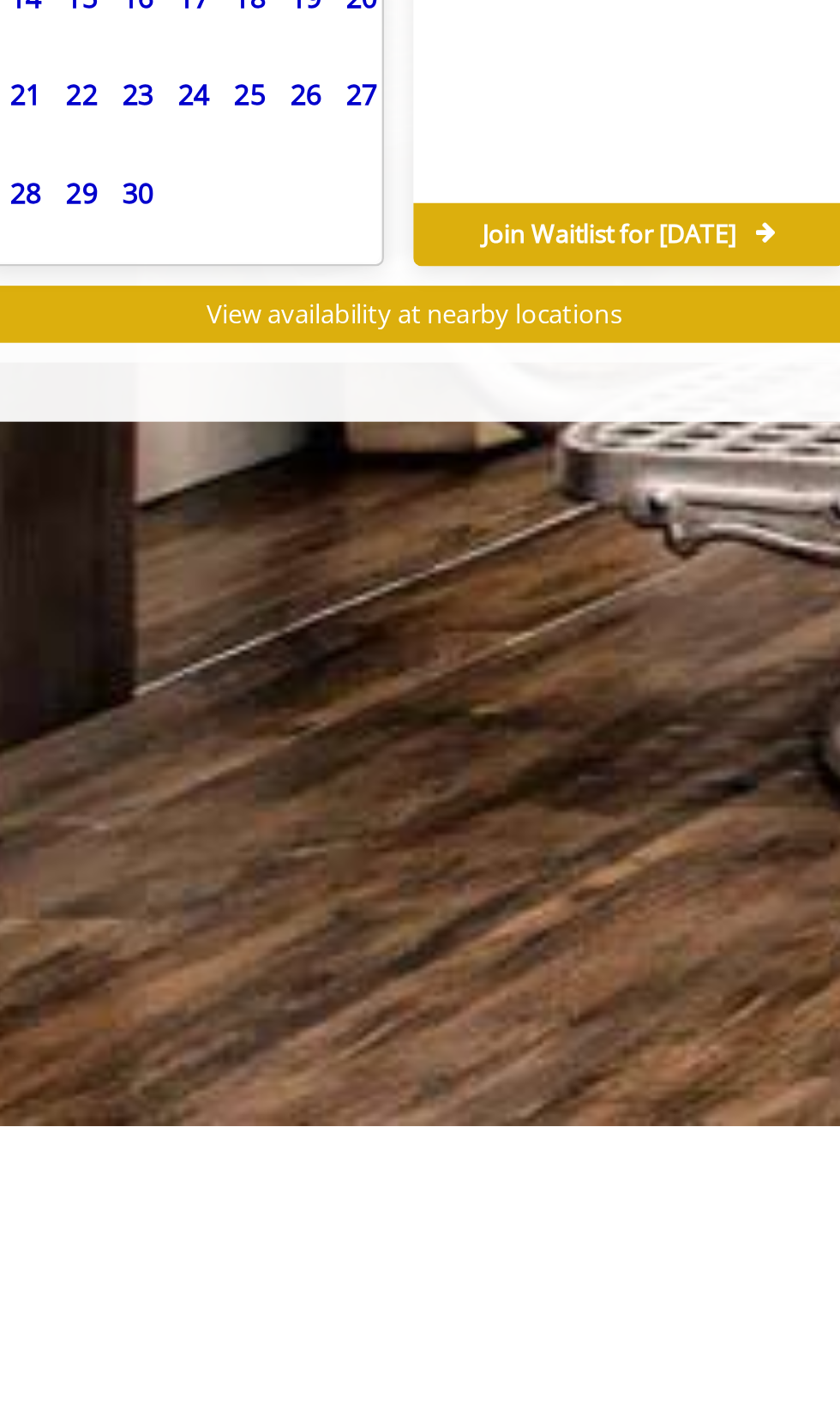
scroll to position [0, 0]
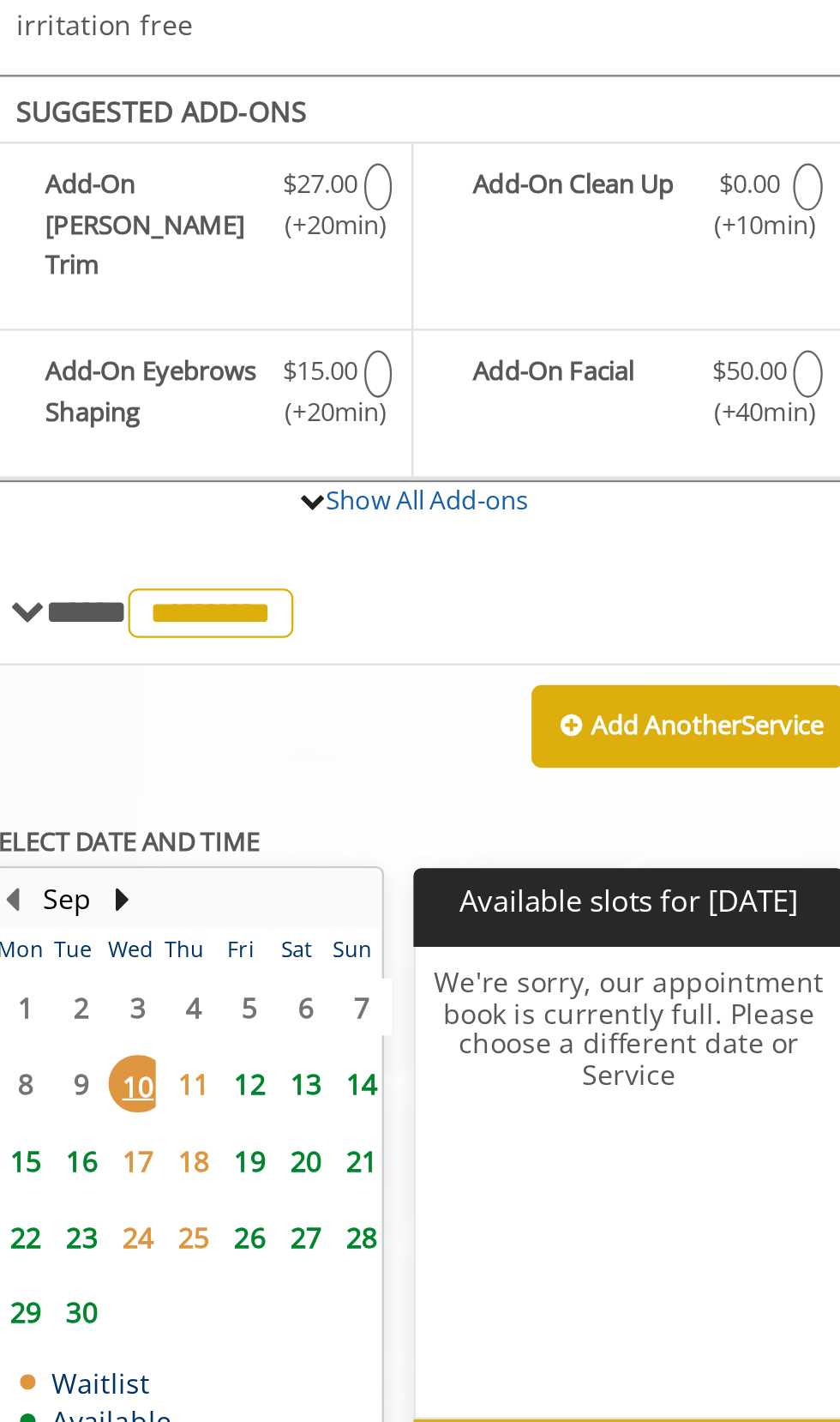
click at [256, 1036] on span "12" at bounding box center [249, 1048] width 26 height 25
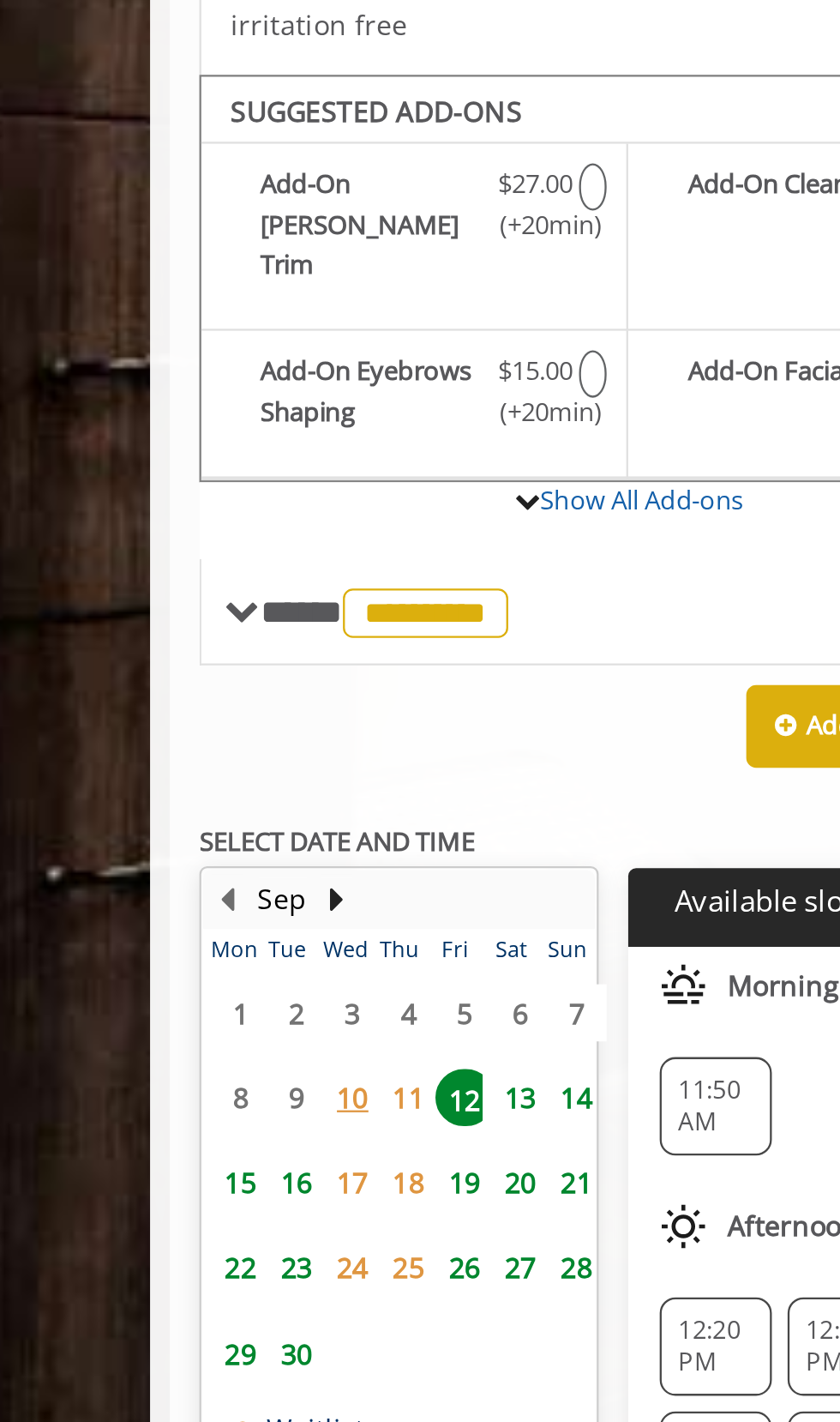
click at [172, 1079] on span "16" at bounding box center [175, 1091] width 26 height 25
click at [204, 1079] on span "17" at bounding box center [200, 1091] width 26 height 25
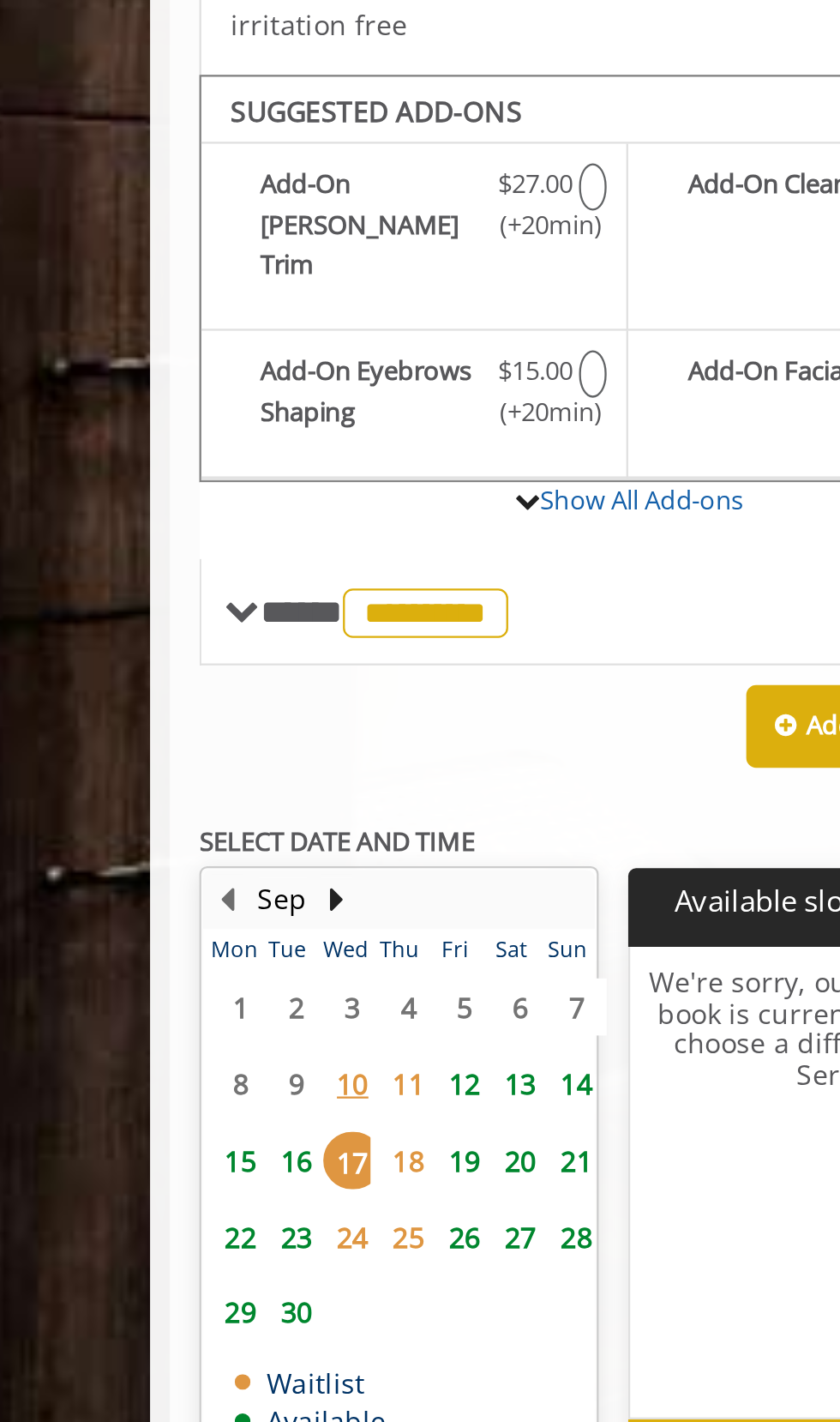
click at [171, 1070] on span "16" at bounding box center [175, 1082] width 26 height 25
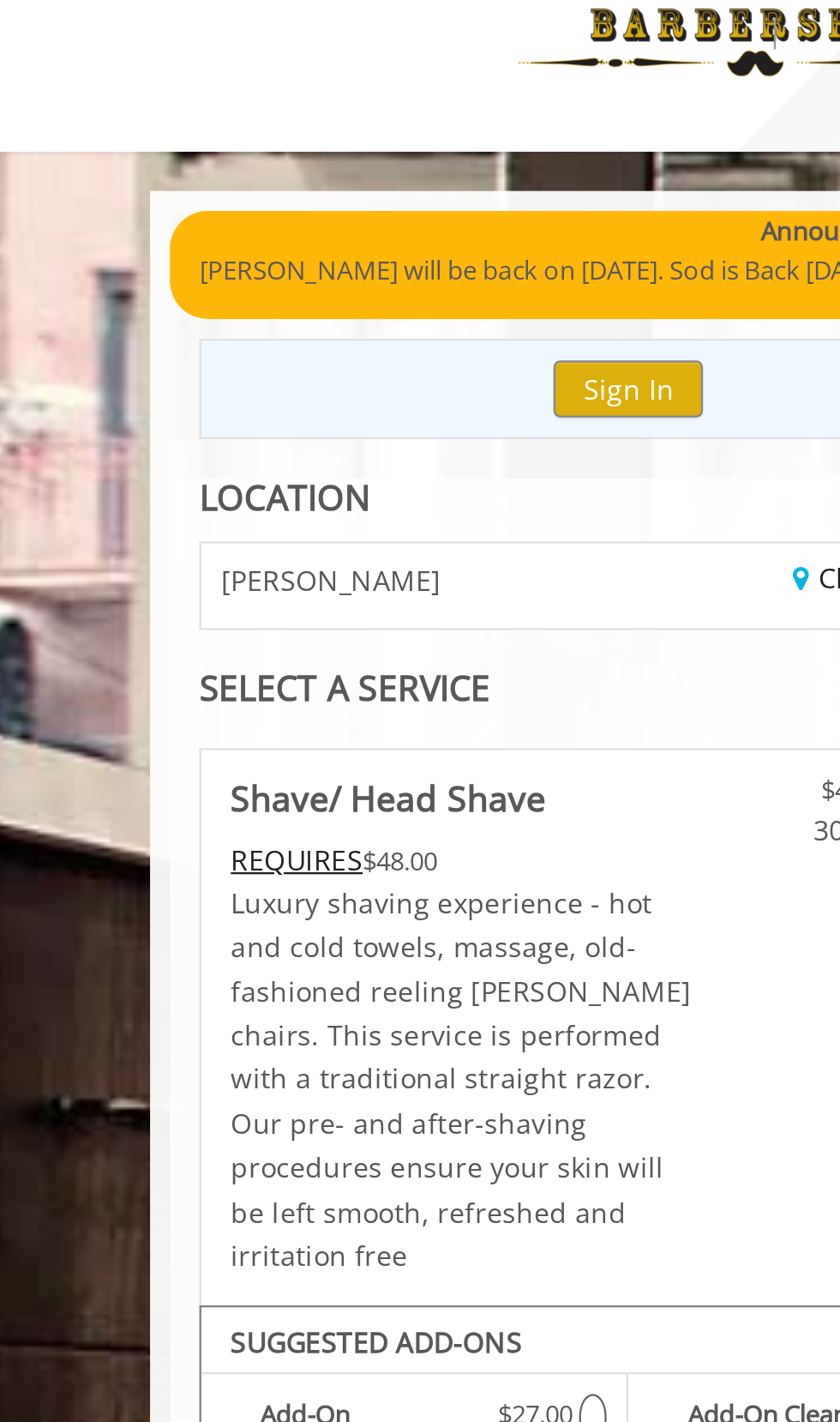
click at [367, 294] on div "Change Location" at bounding box center [419, 294] width 199 height 36
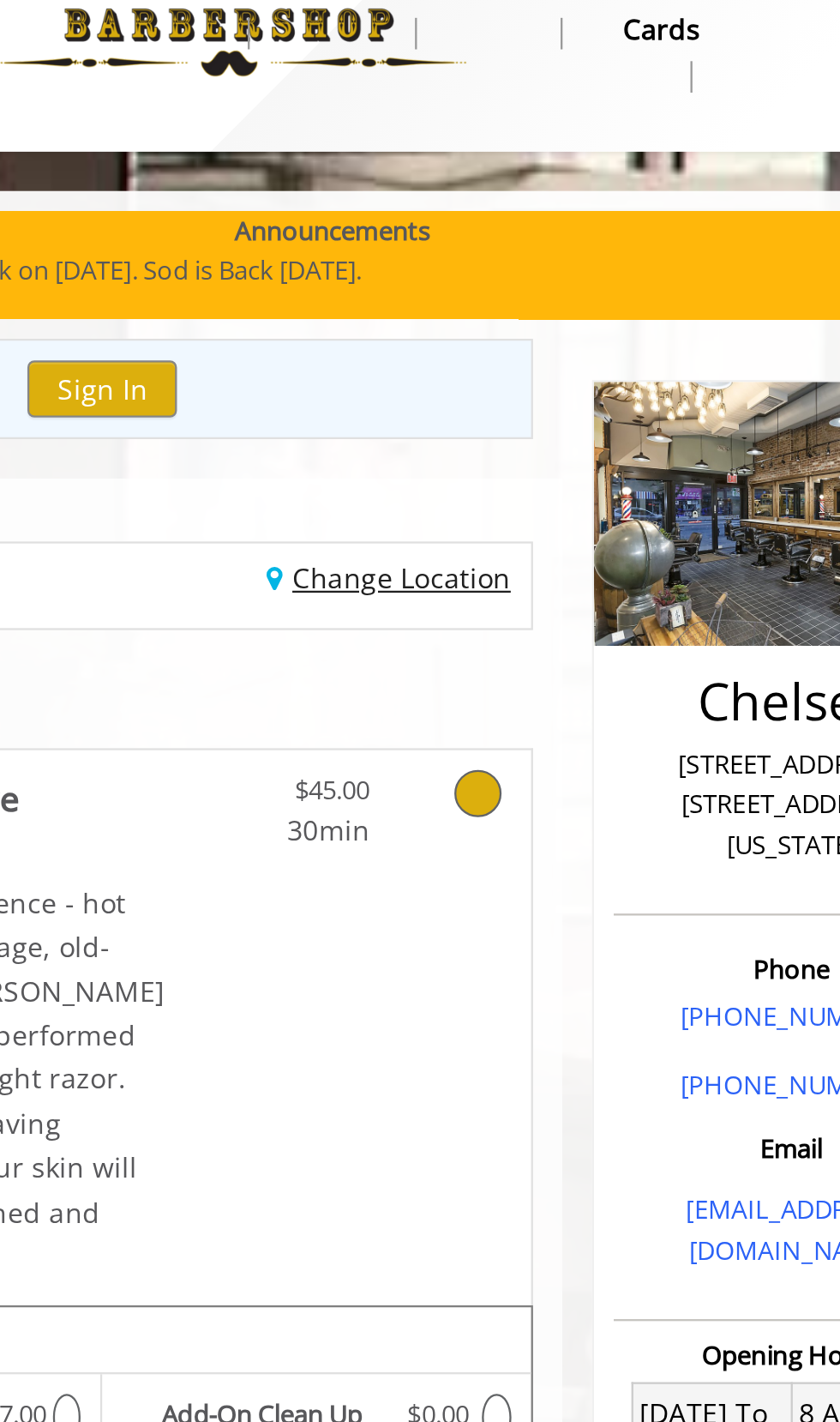
click at [478, 289] on link "Change Location" at bounding box center [445, 292] width 107 height 16
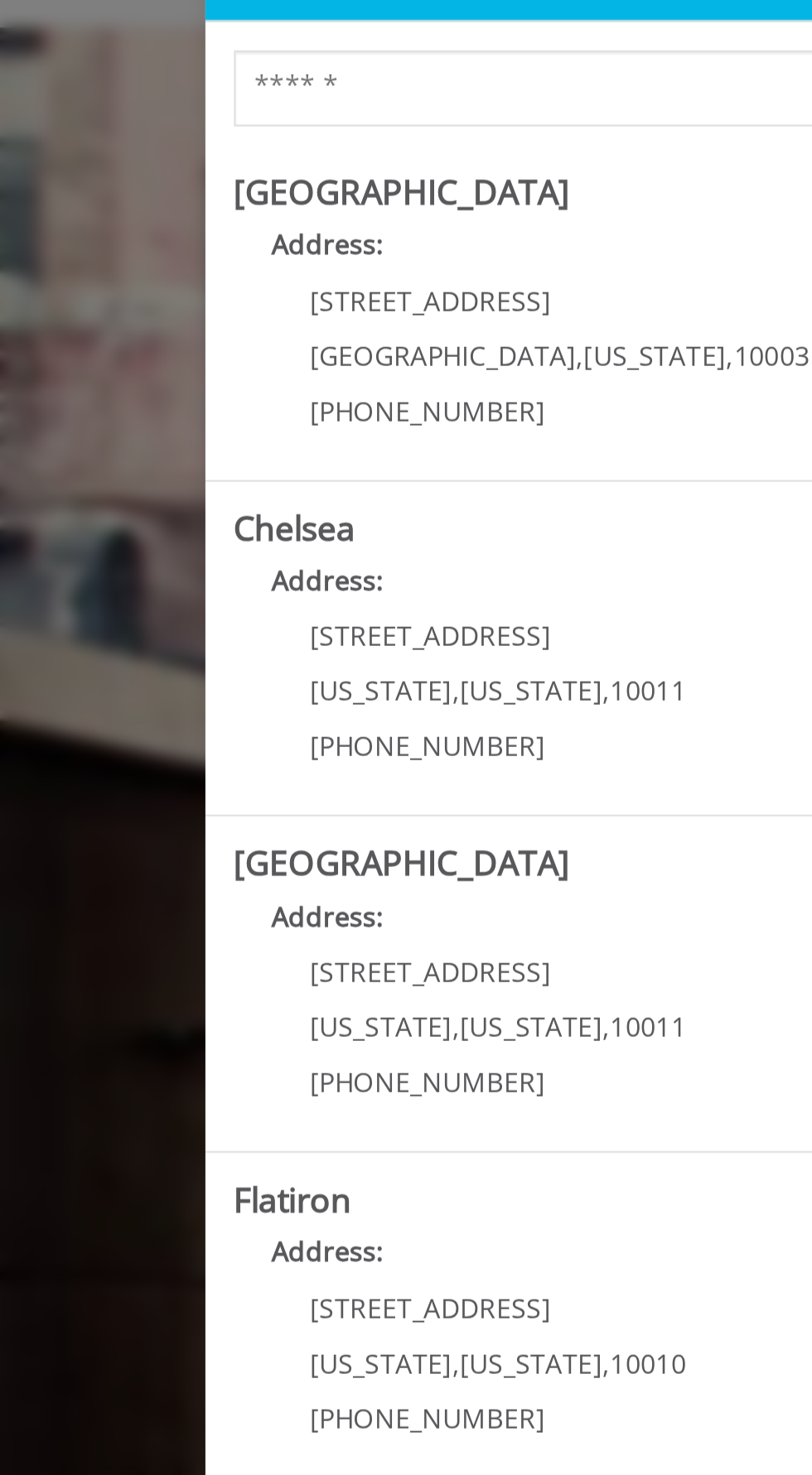
click at [45, 373] on div "Please select a Location to continue close Search Greenwich Village Address: 60…" at bounding box center [406, 737] width 812 height 1475
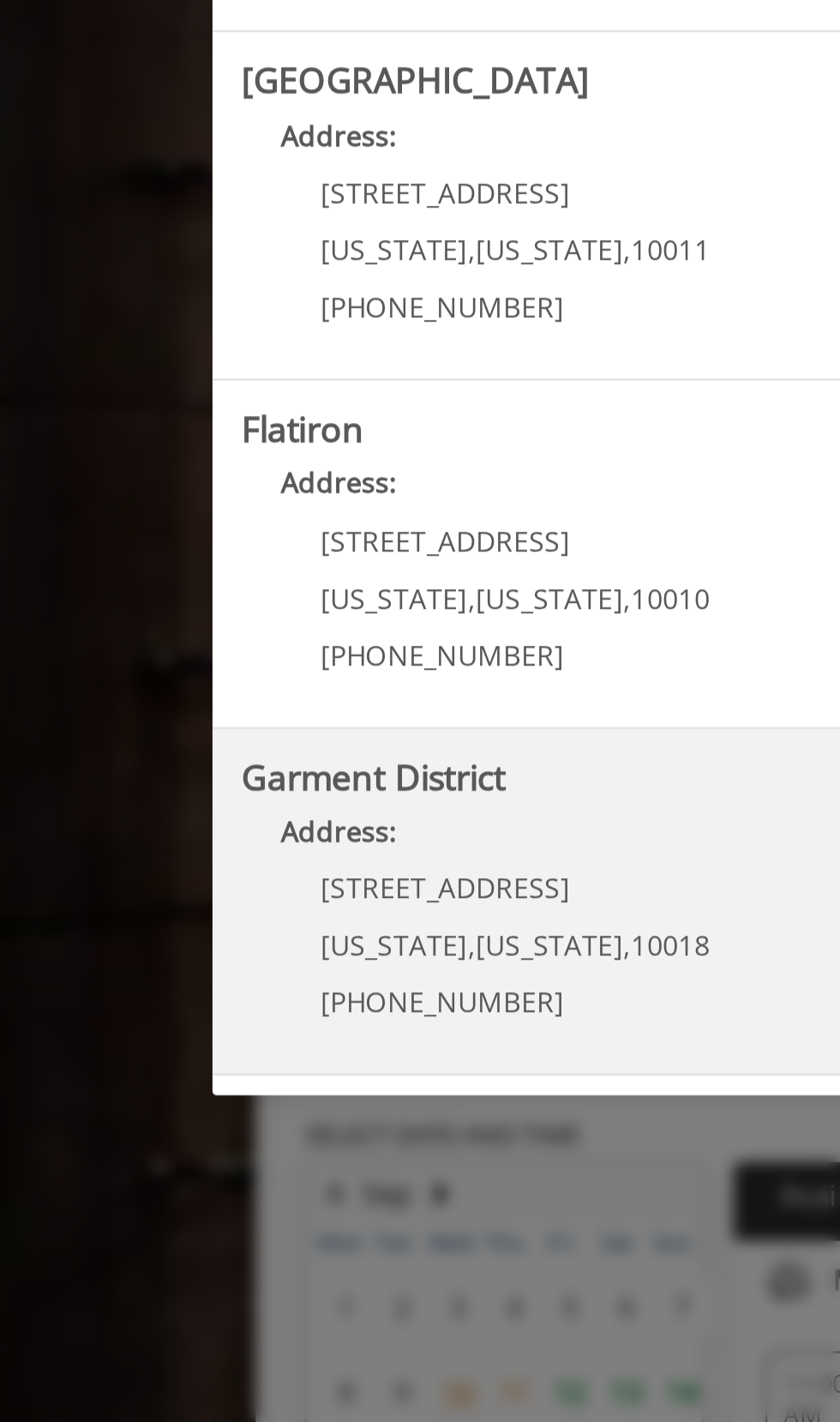
click at [212, 852] on span "New York" at bounding box center [239, 859] width 64 height 16
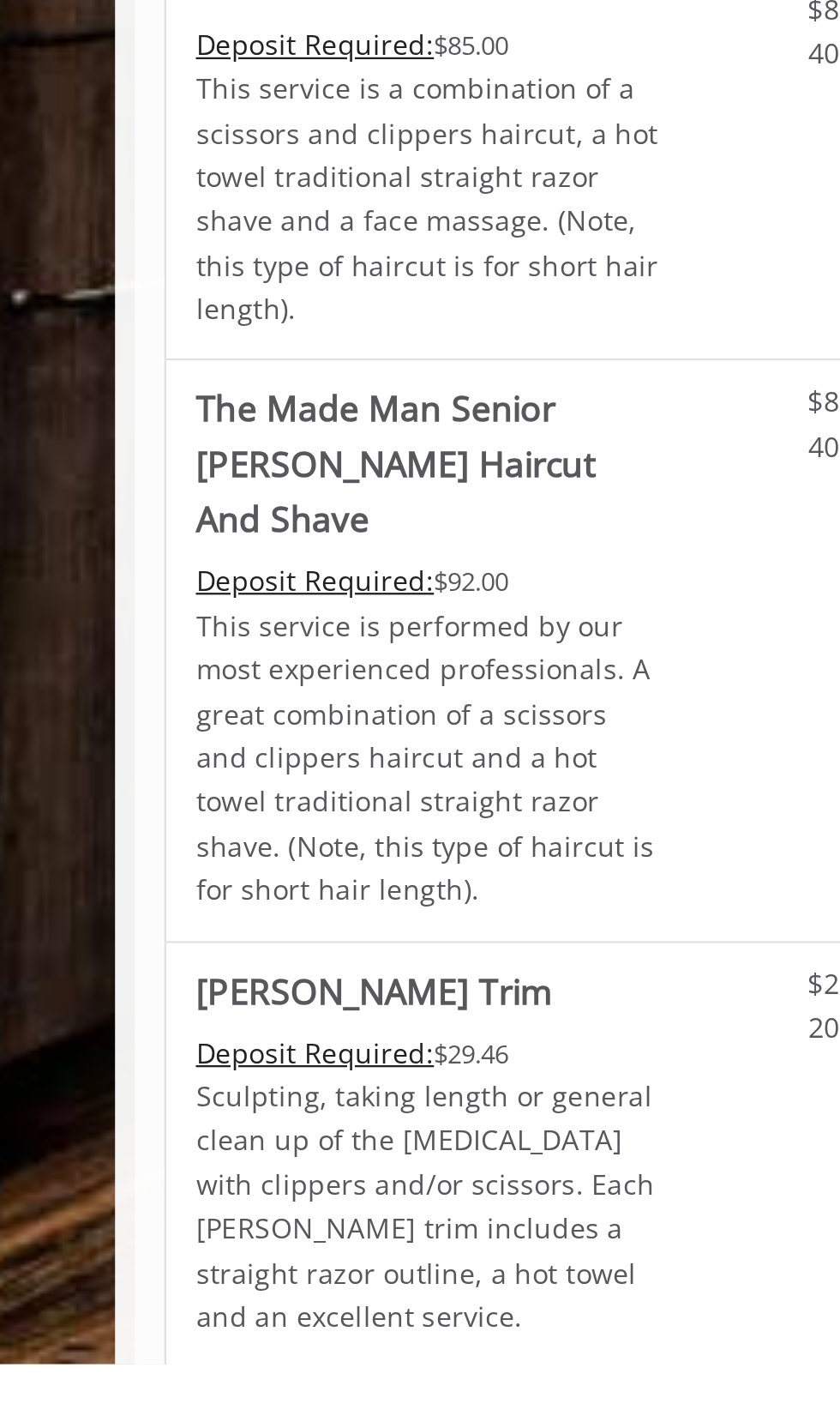
scroll to position [1388, 0]
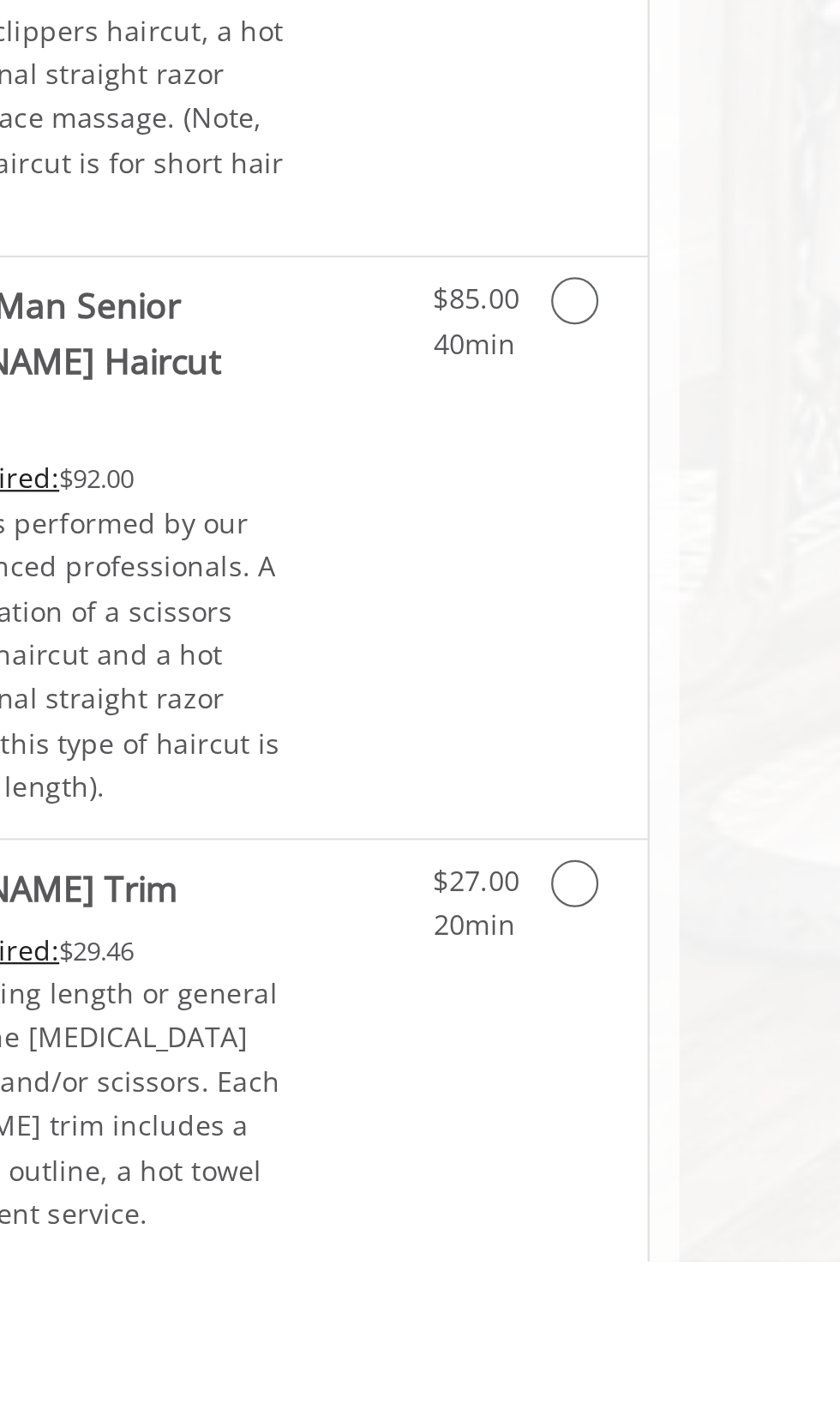
click at [481, 1421] on link "Grooming services" at bounding box center [484, 1447] width 19 height 47
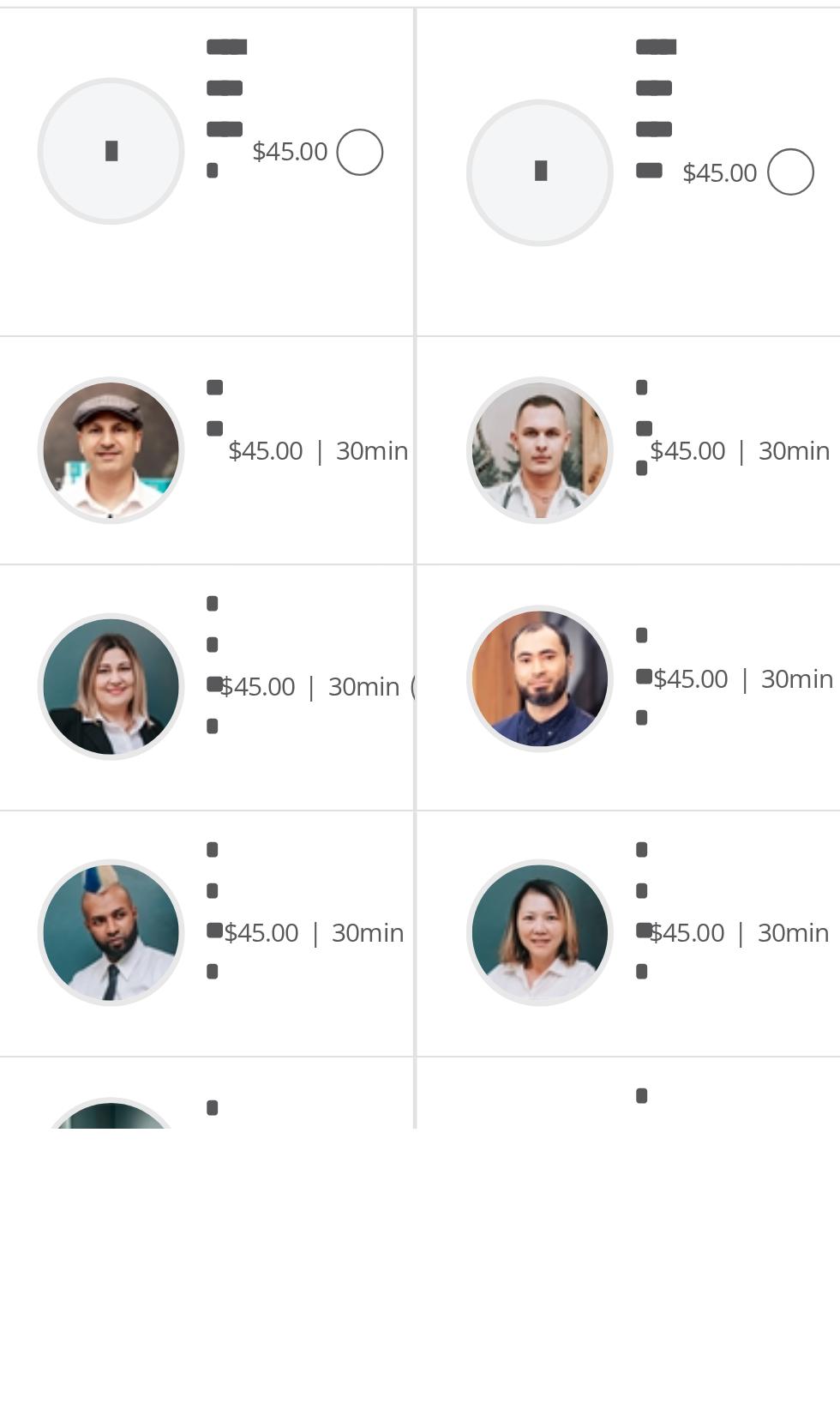
scroll to position [33, 0]
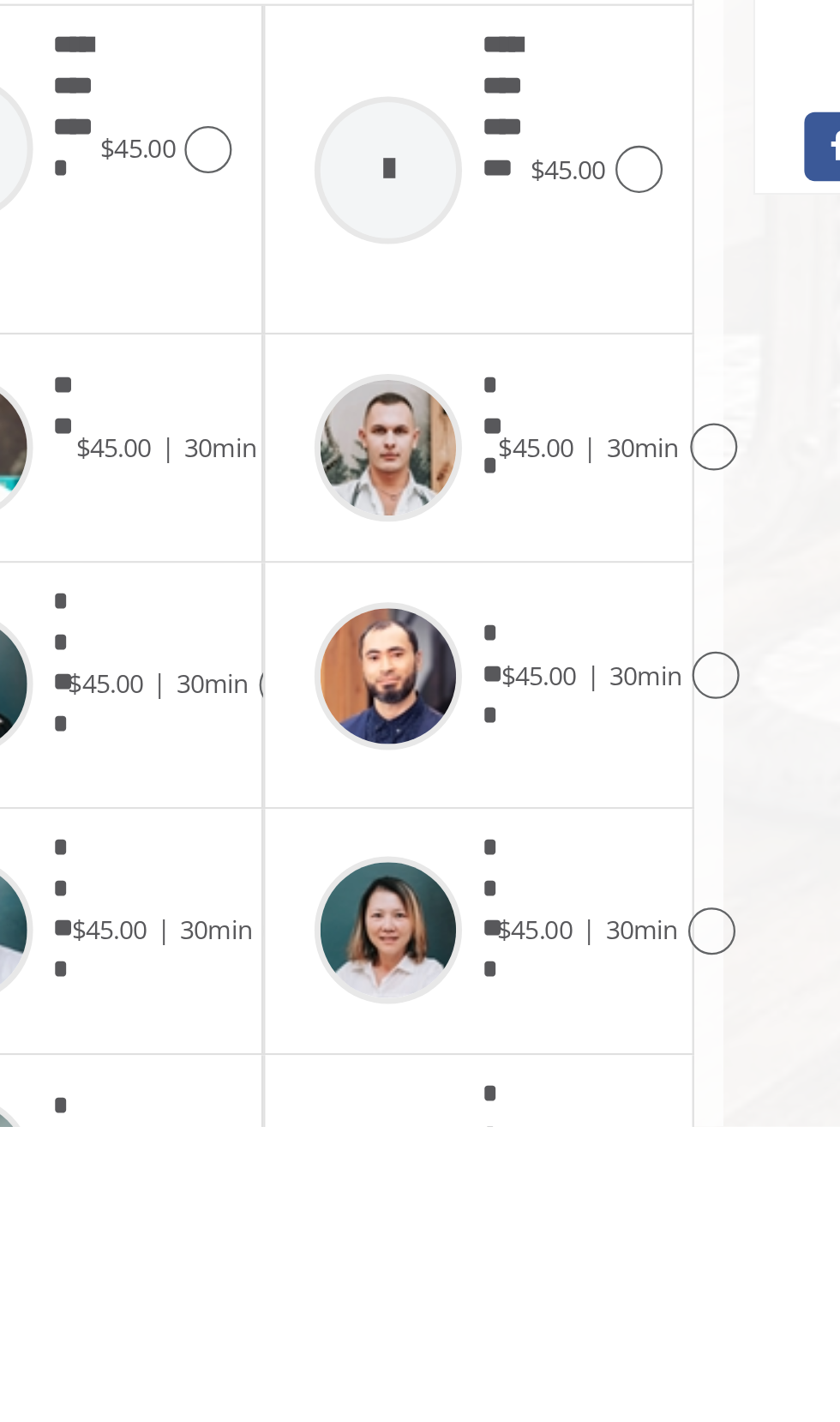
click at [536, 1421] on div "[GEOGRAPHIC_DATA][STREET_ADDRESS][US_STATE] Phone + [PHONE_NUMBER] Email [EMAIL…" at bounding box center [620, 902] width 200 height 1495
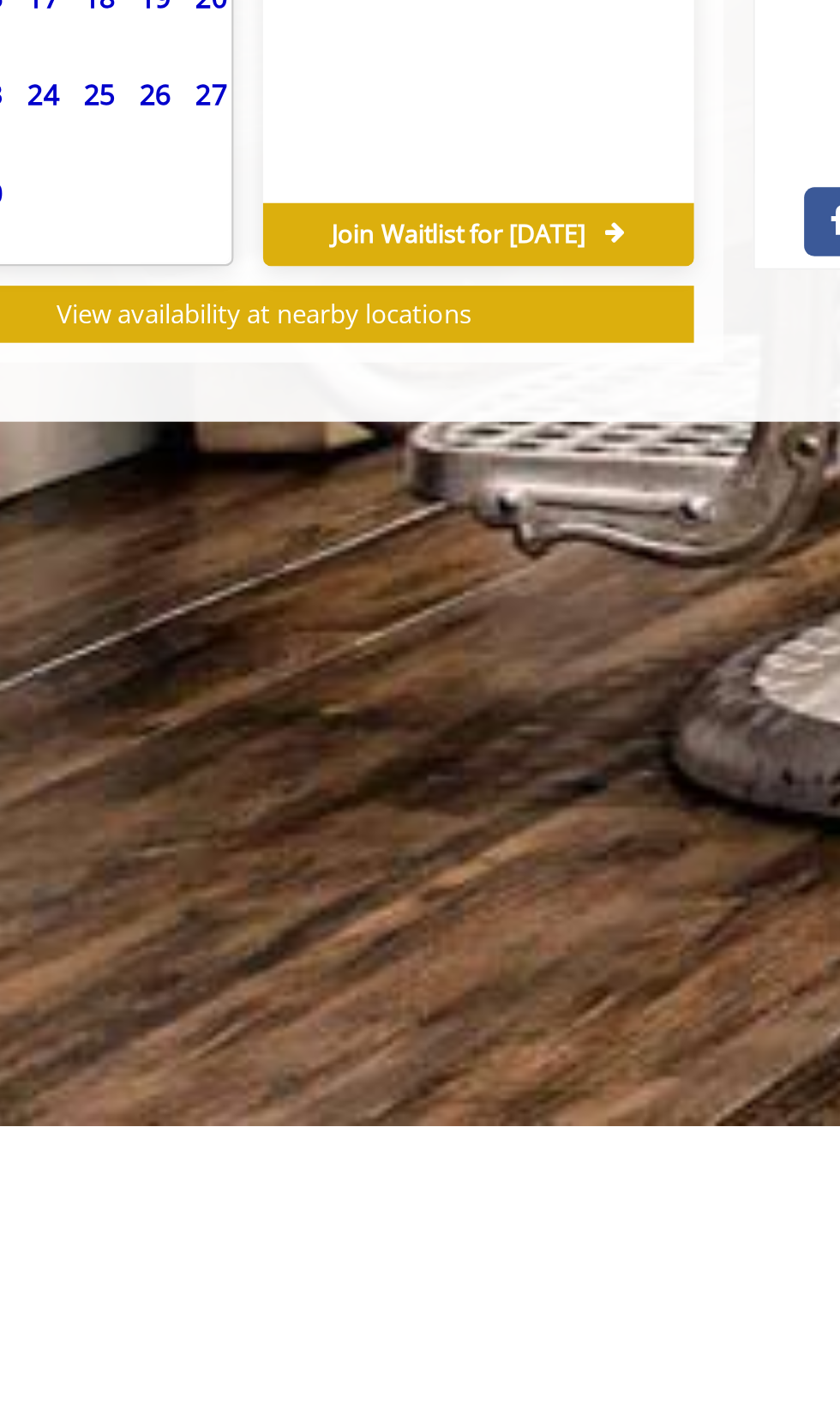
scroll to position [0, 0]
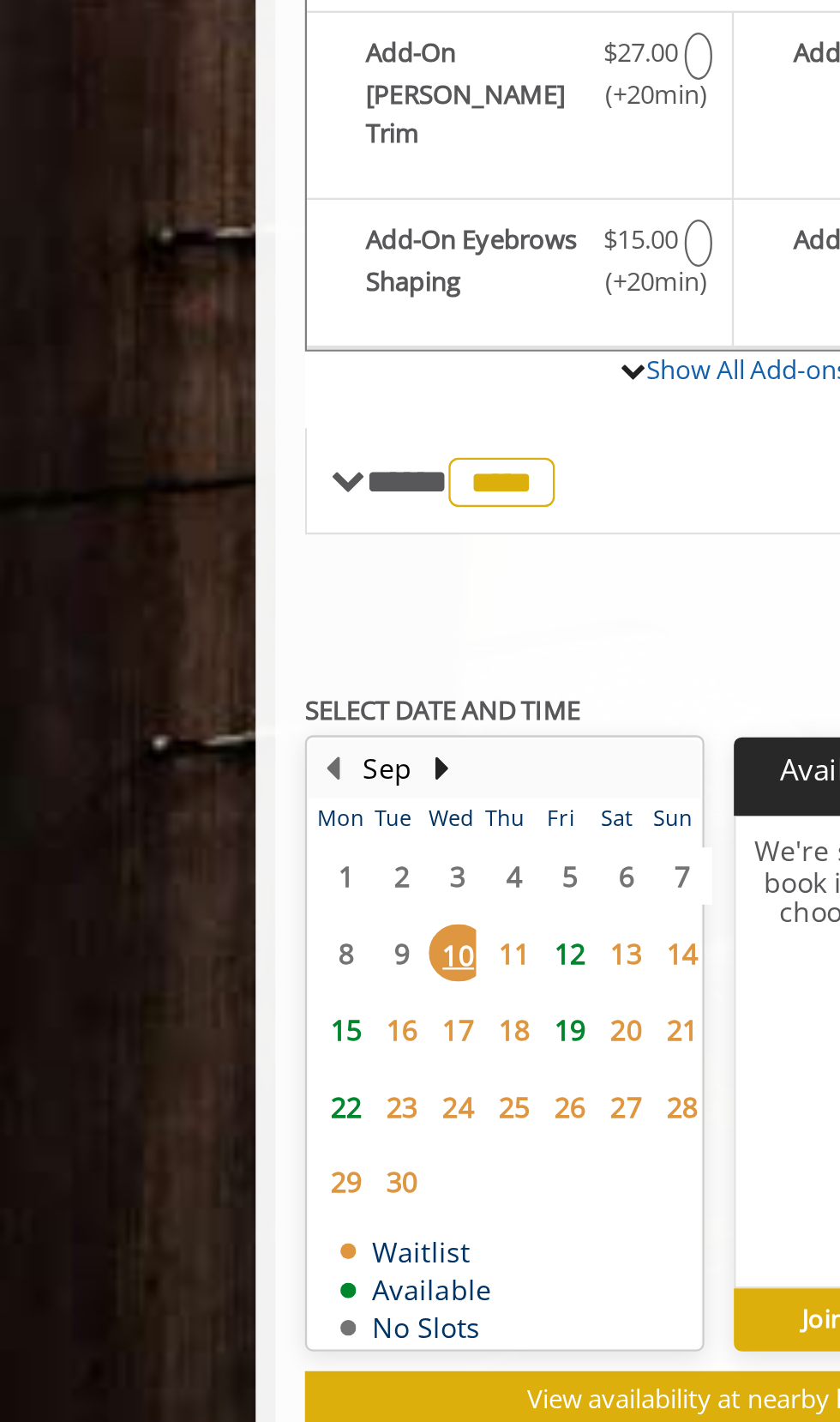
click at [253, 1070] on span "19" at bounding box center [249, 1082] width 26 height 25
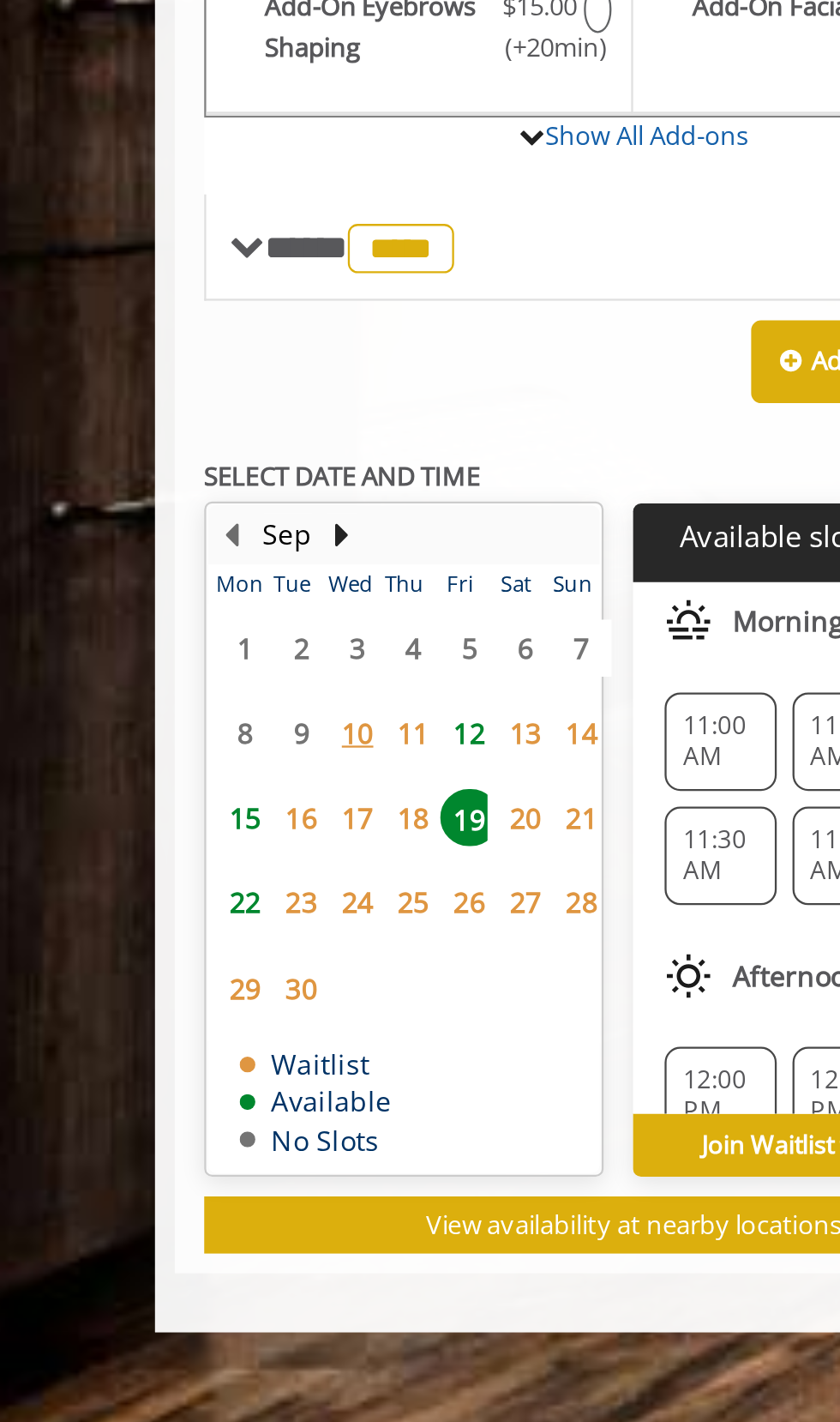
click at [146, 1115] on span "22" at bounding box center [151, 1128] width 26 height 25
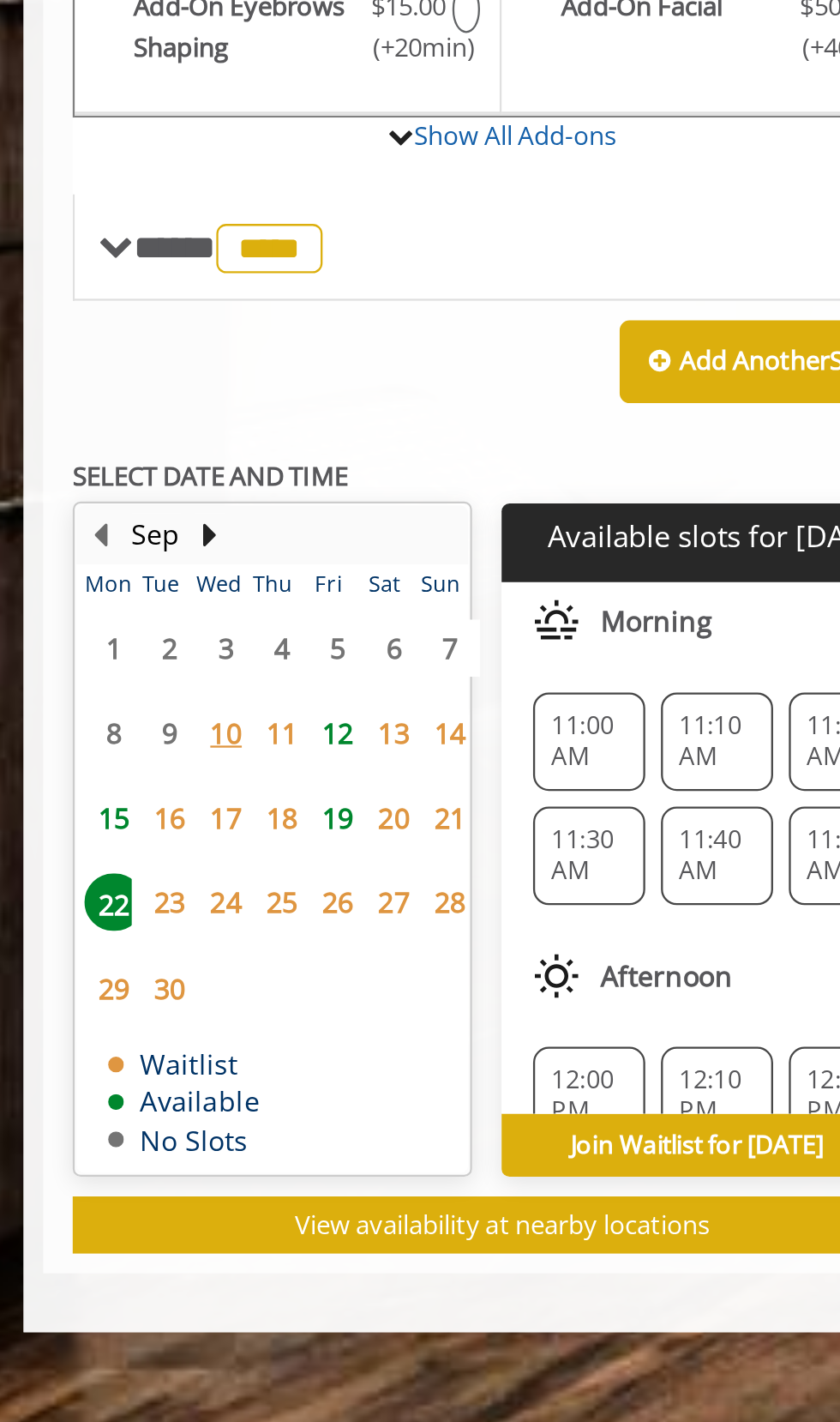
click at [147, 1079] on span "15" at bounding box center [151, 1091] width 26 height 25
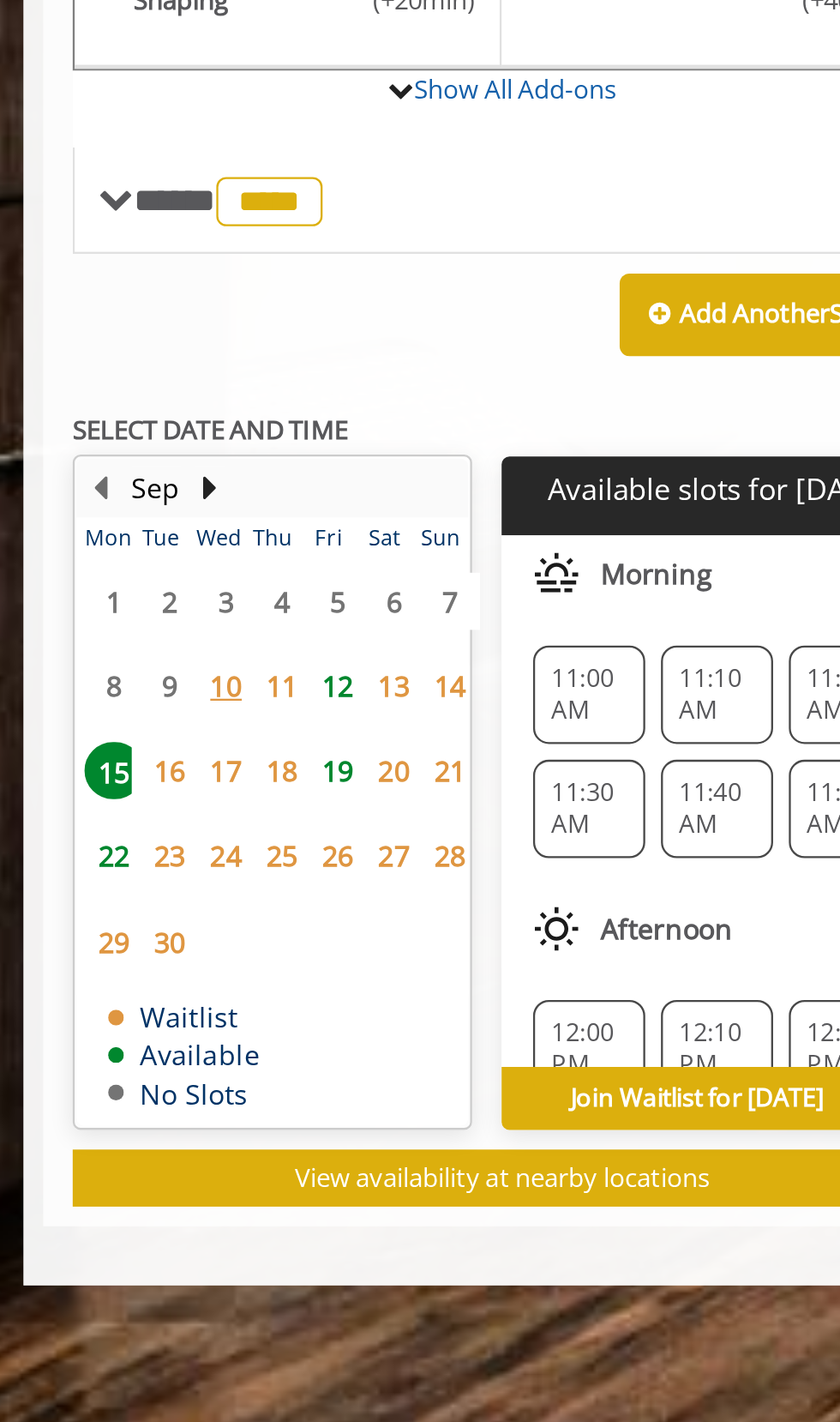
click at [187, 1154] on span "30" at bounding box center [175, 1166] width 26 height 25
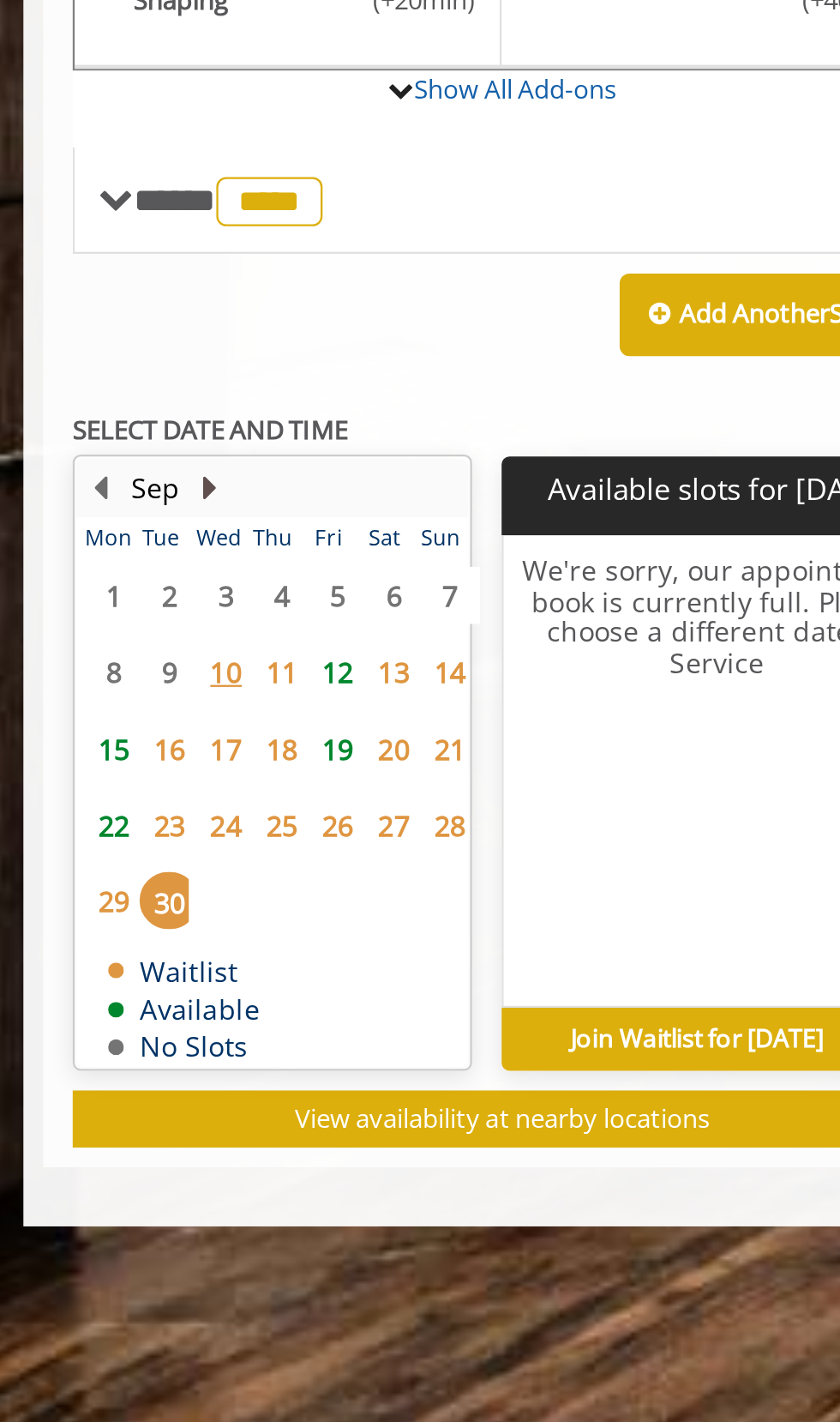
click at [197, 958] on button "Next Month" at bounding box center [192, 968] width 14 height 19
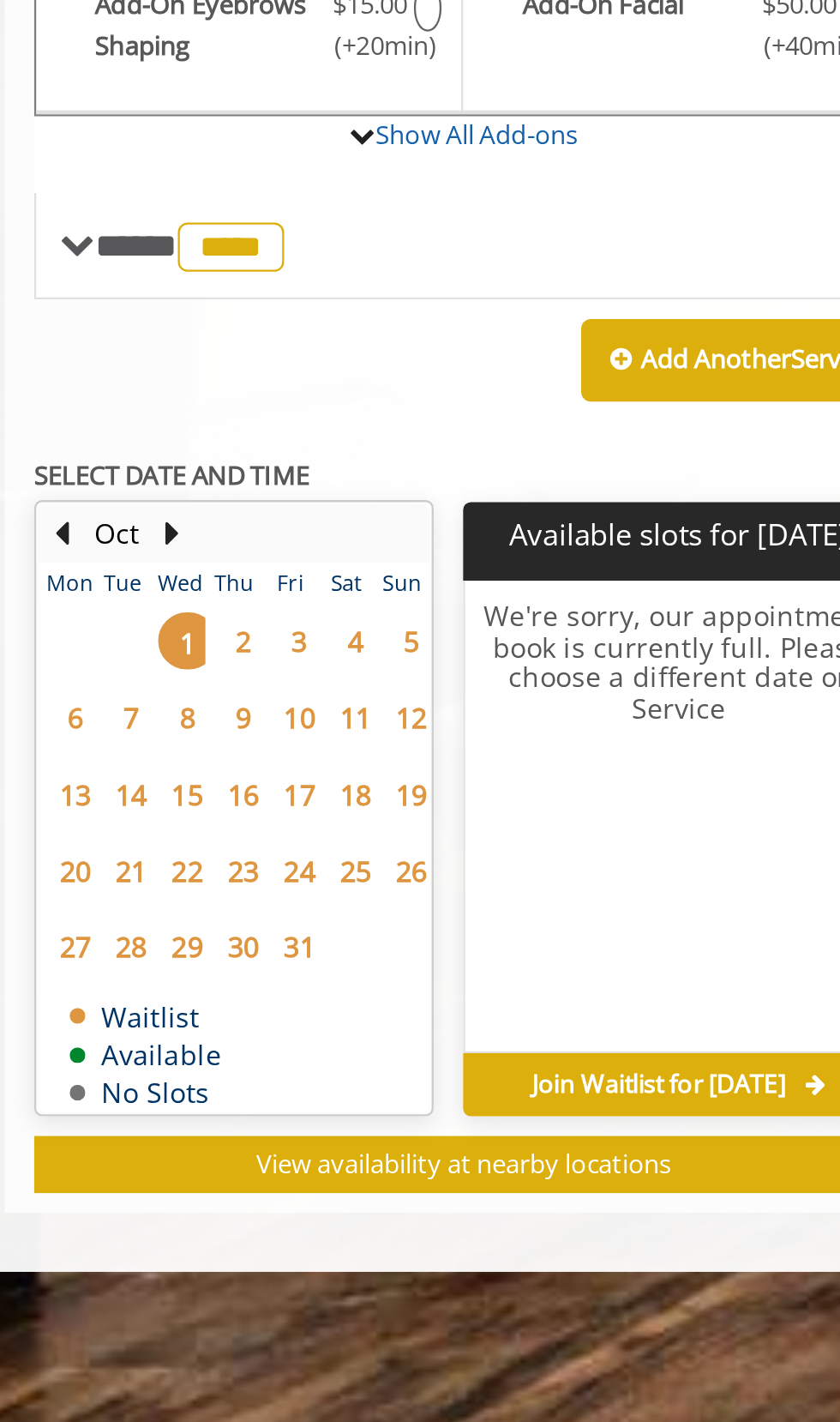
click at [199, 1070] on span "15" at bounding box center [200, 1082] width 26 height 25
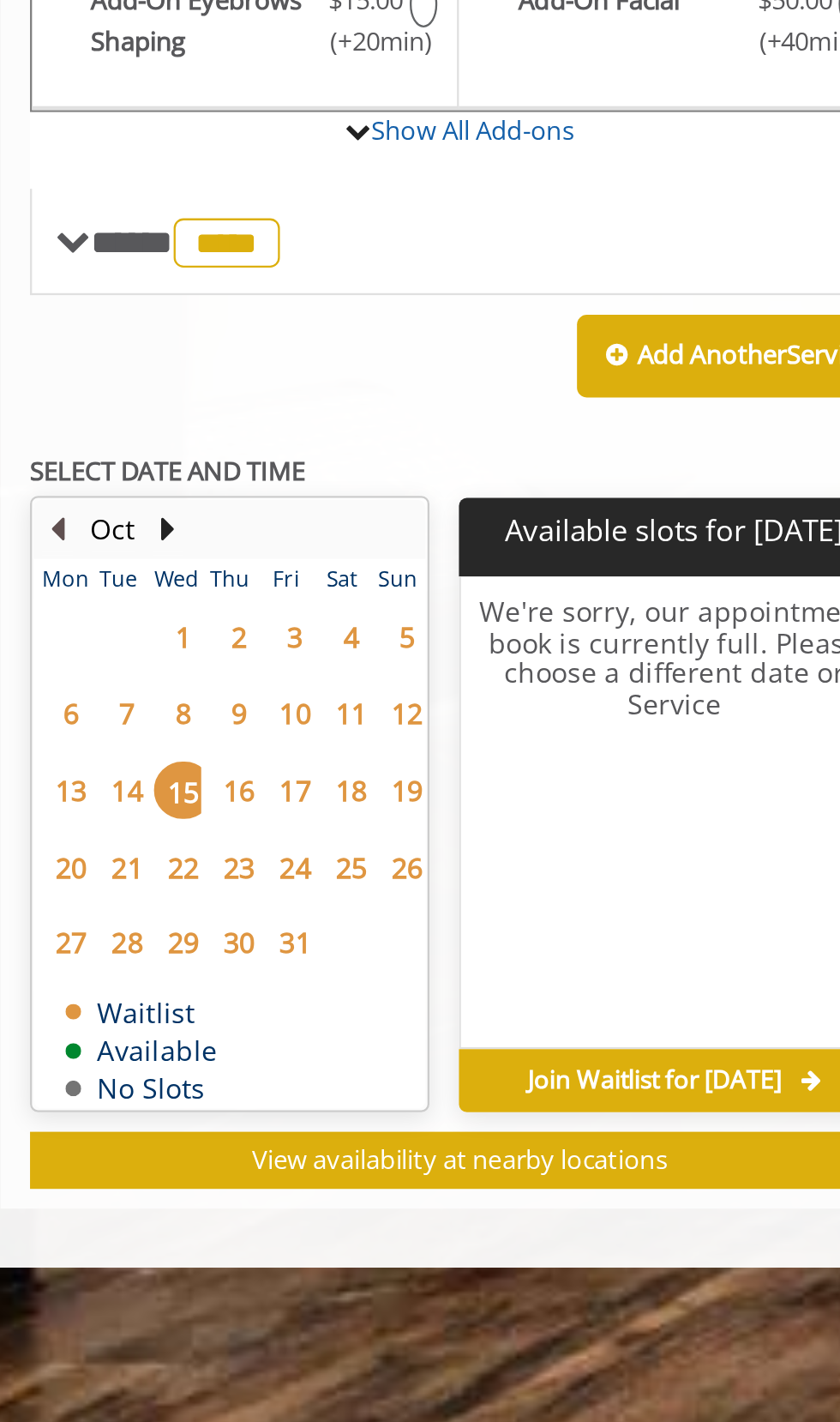
click at [144, 958] on button "Previous Month" at bounding box center [145, 968] width 14 height 19
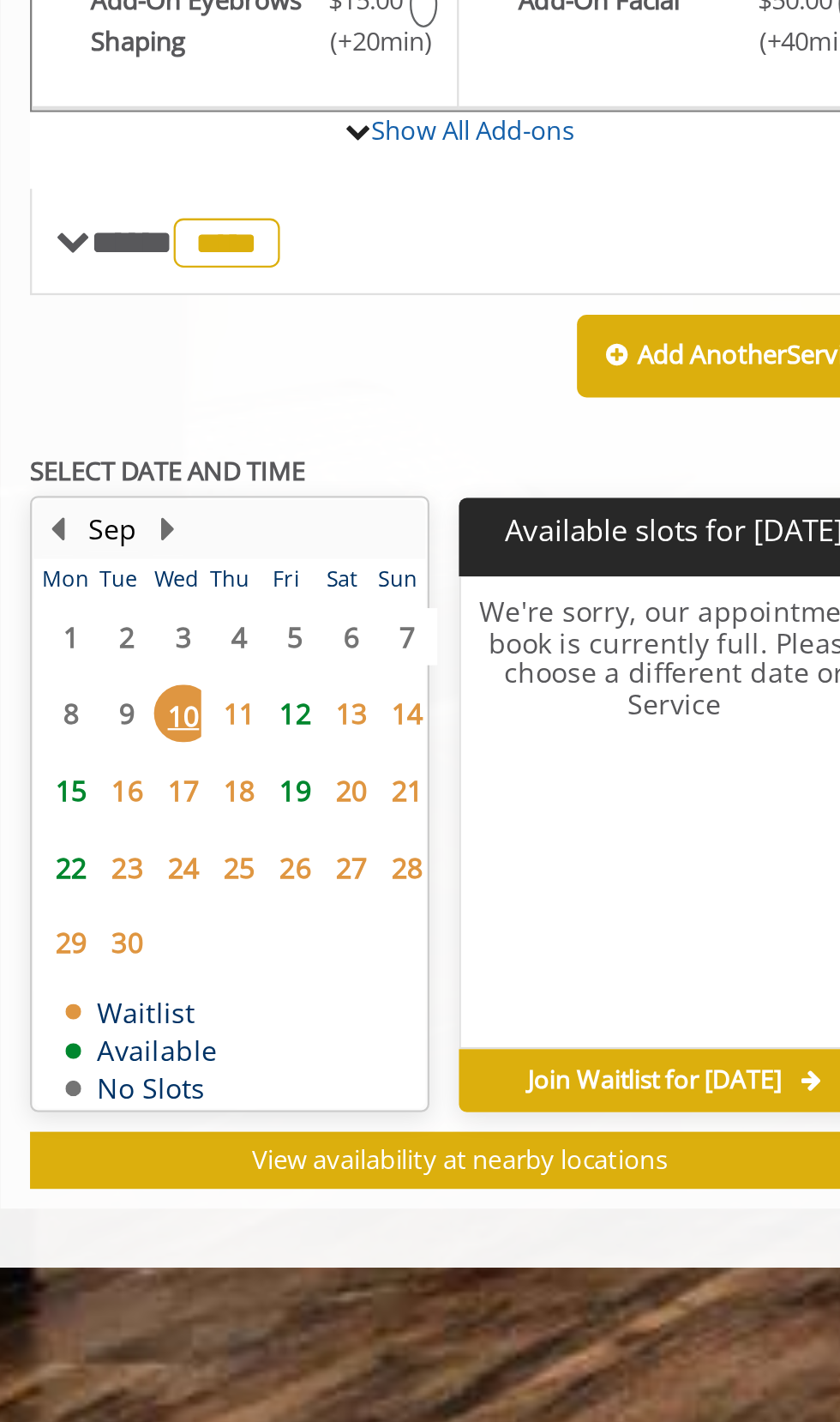
click at [142, 1102] on span "22" at bounding box center [151, 1114] width 26 height 25
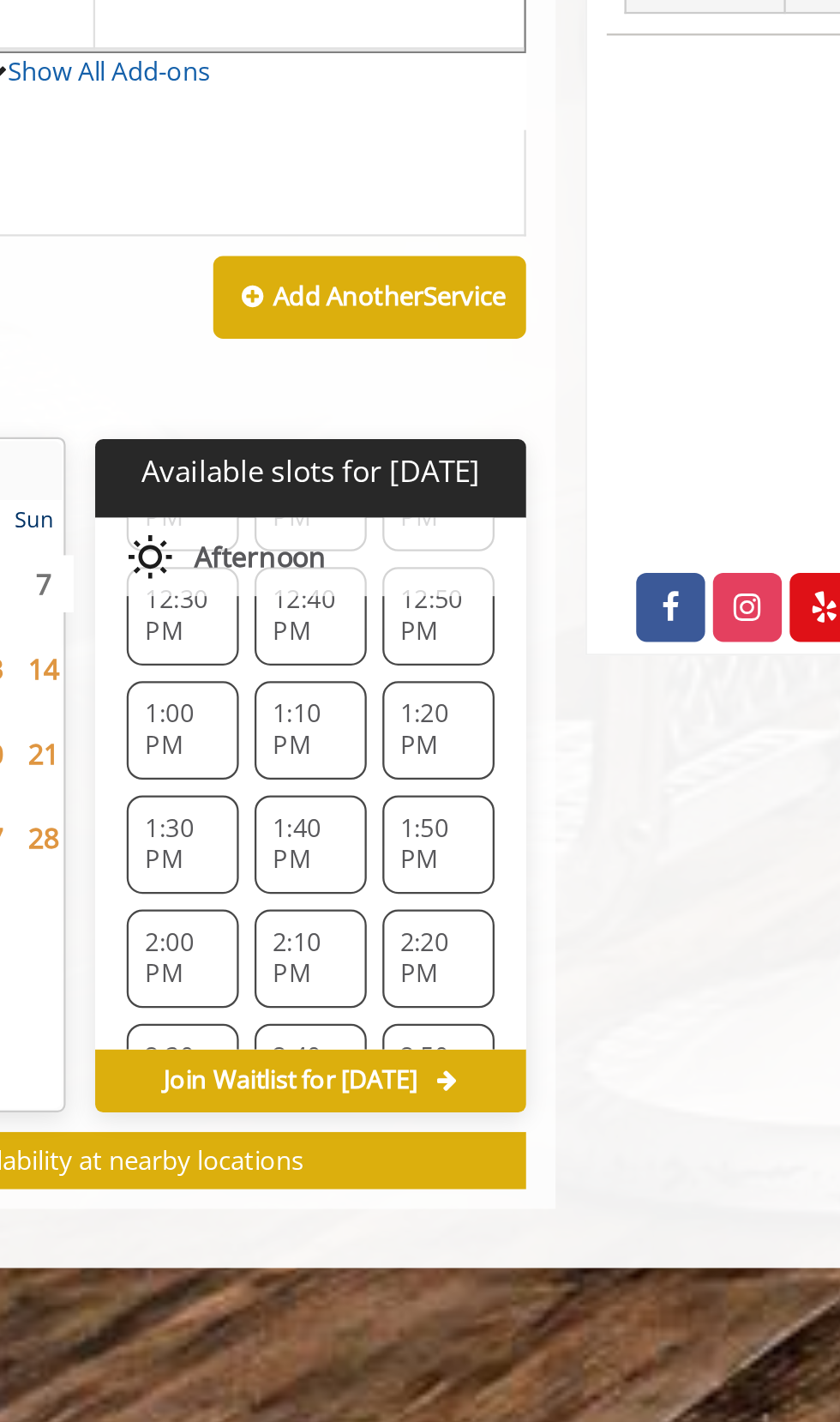
scroll to position [230, 0]
